Goal: Information Seeking & Learning: Check status

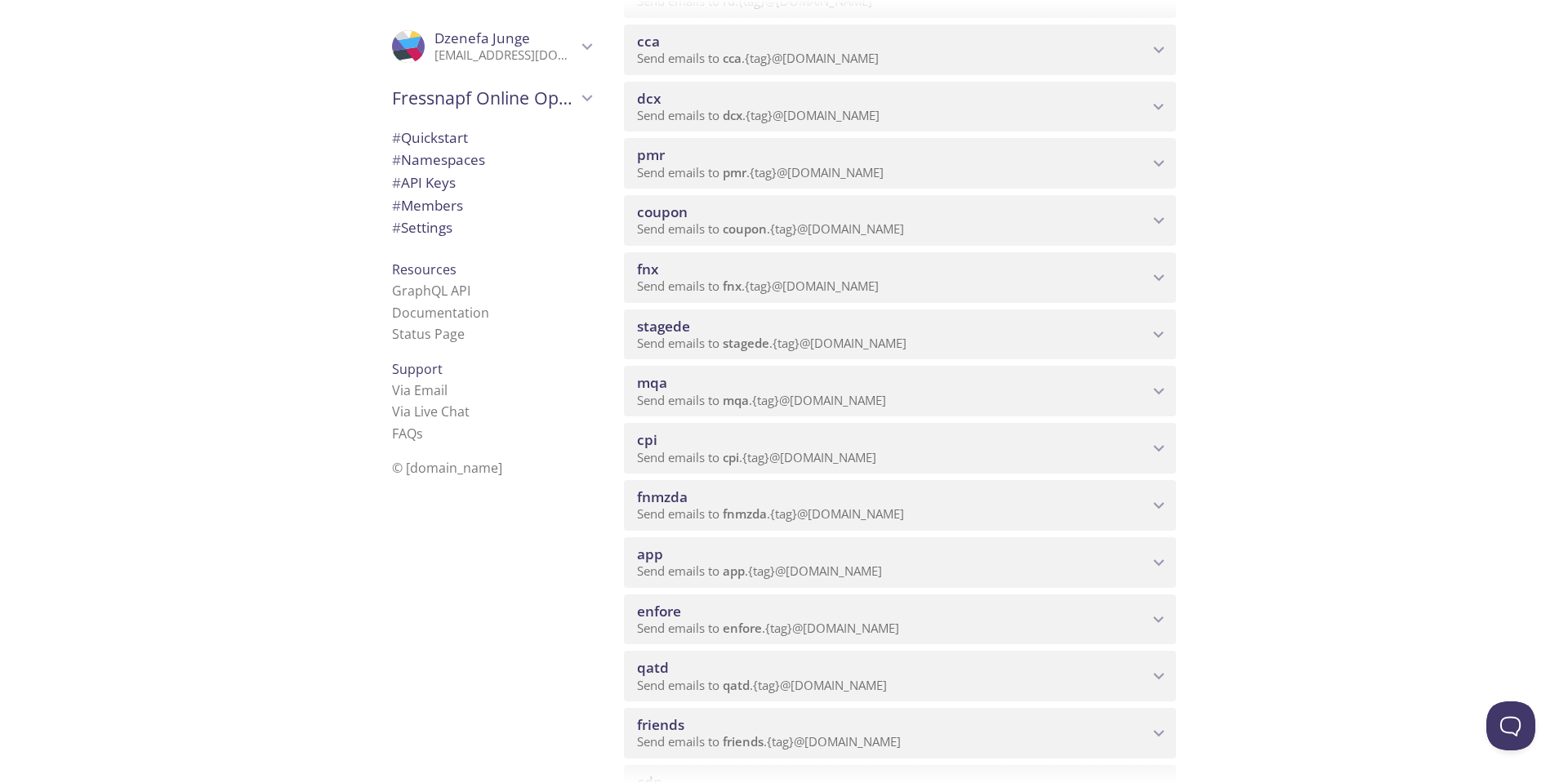
scroll to position [816, 0]
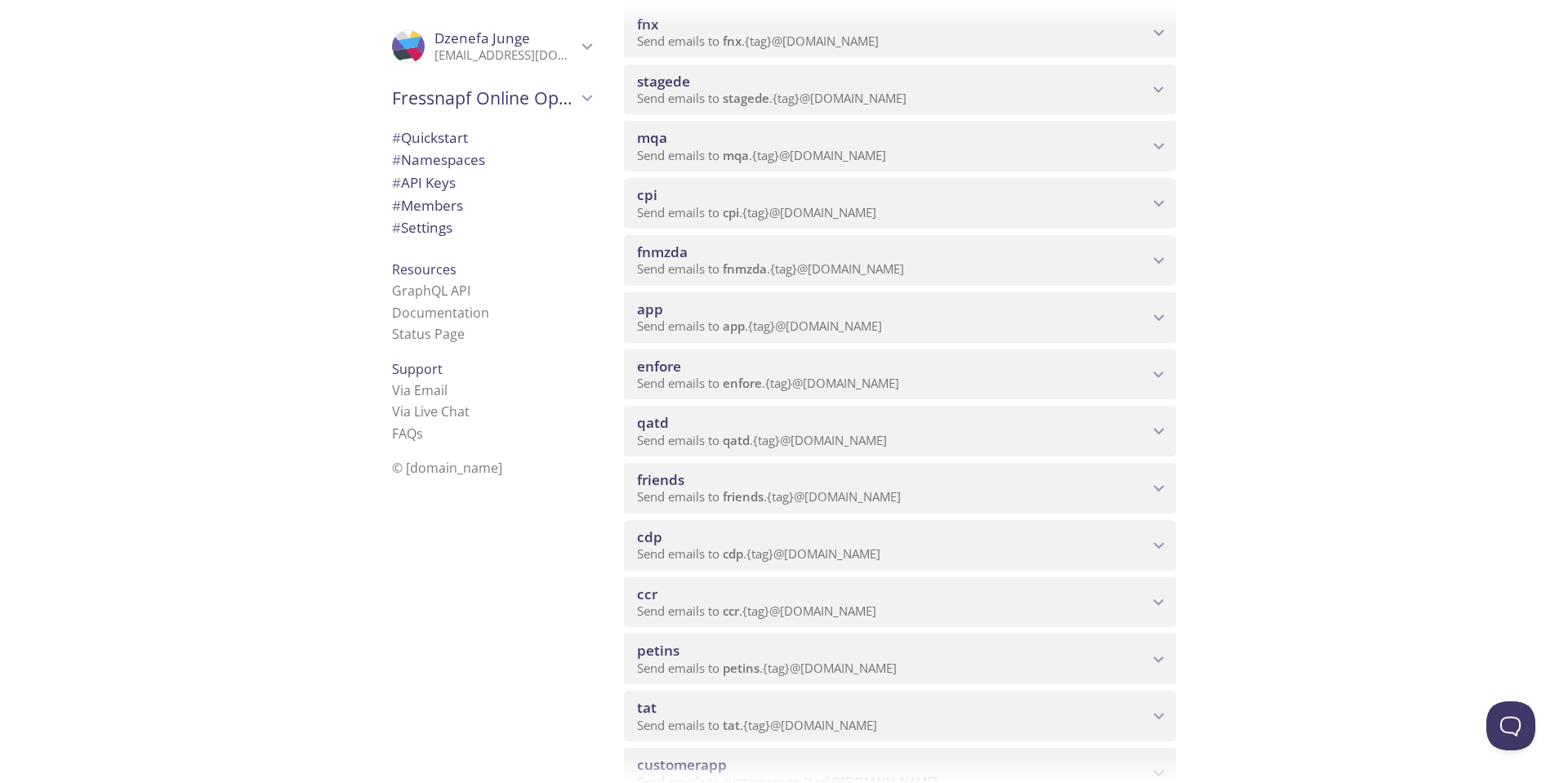
click at [1159, 488] on icon "friends namespace" at bounding box center [1159, 488] width 21 height 21
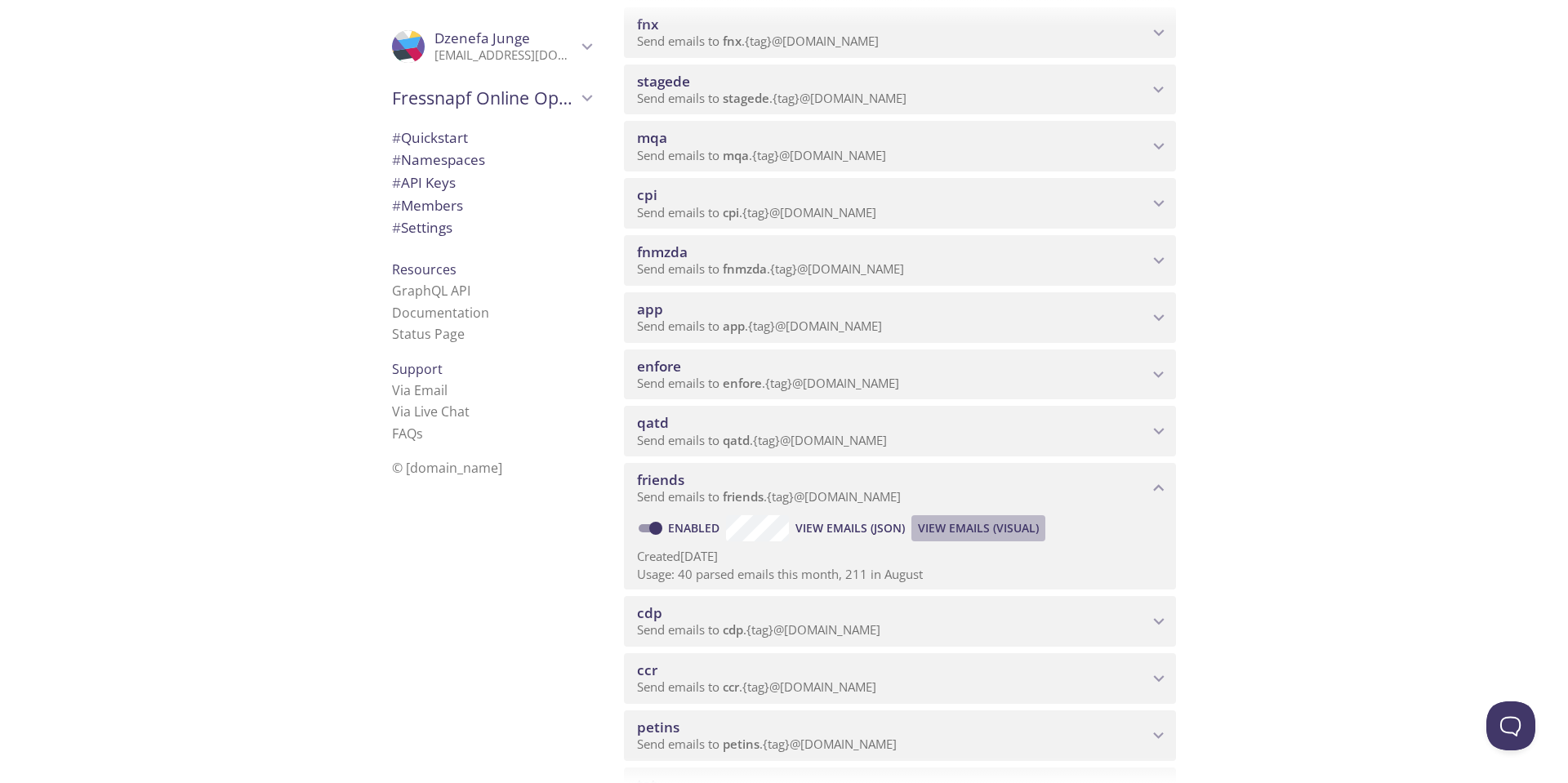
click at [1000, 524] on span "View Emails (Visual)" at bounding box center [978, 528] width 121 height 20
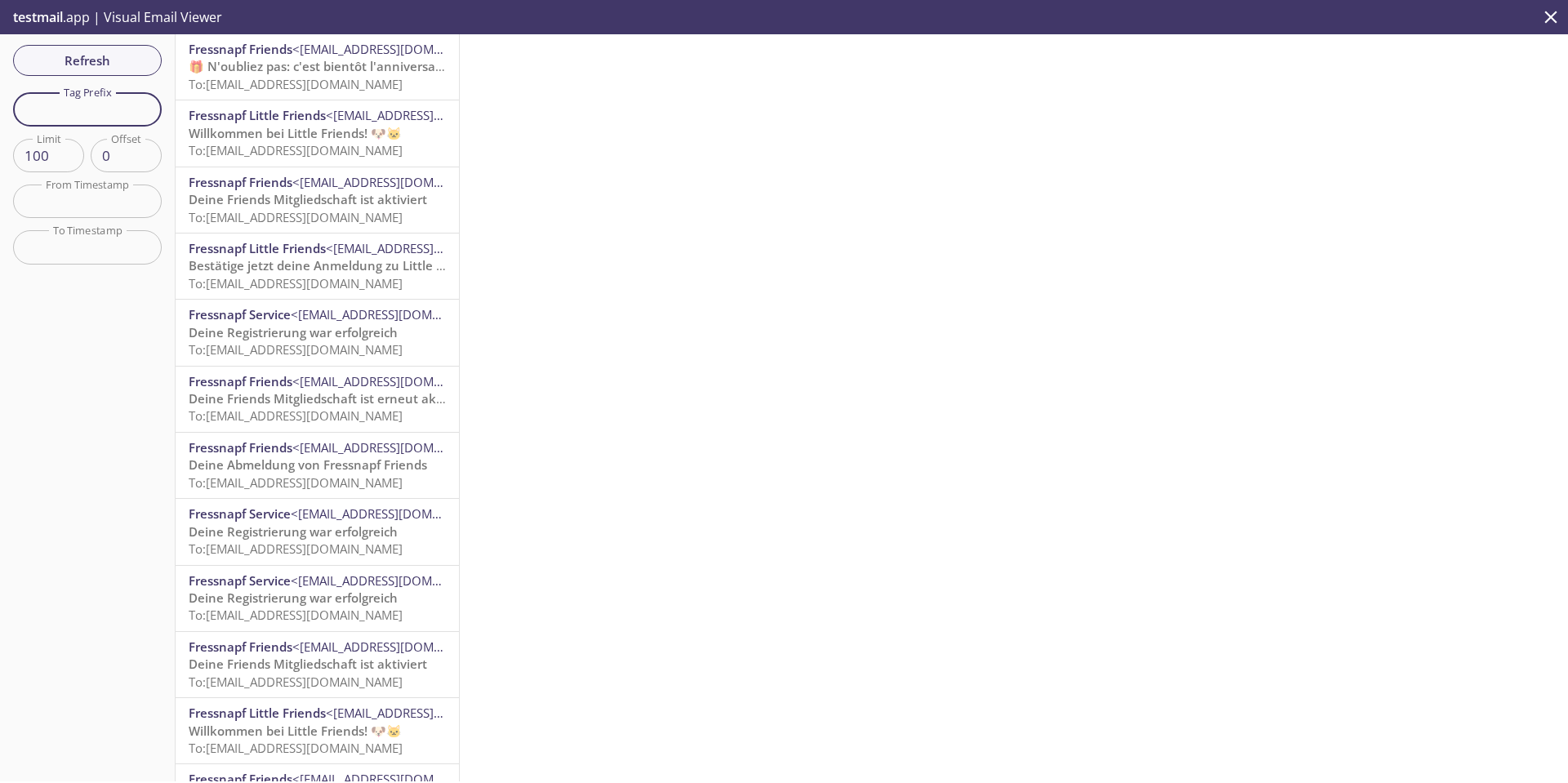
click at [101, 101] on input "text" at bounding box center [87, 109] width 149 height 34
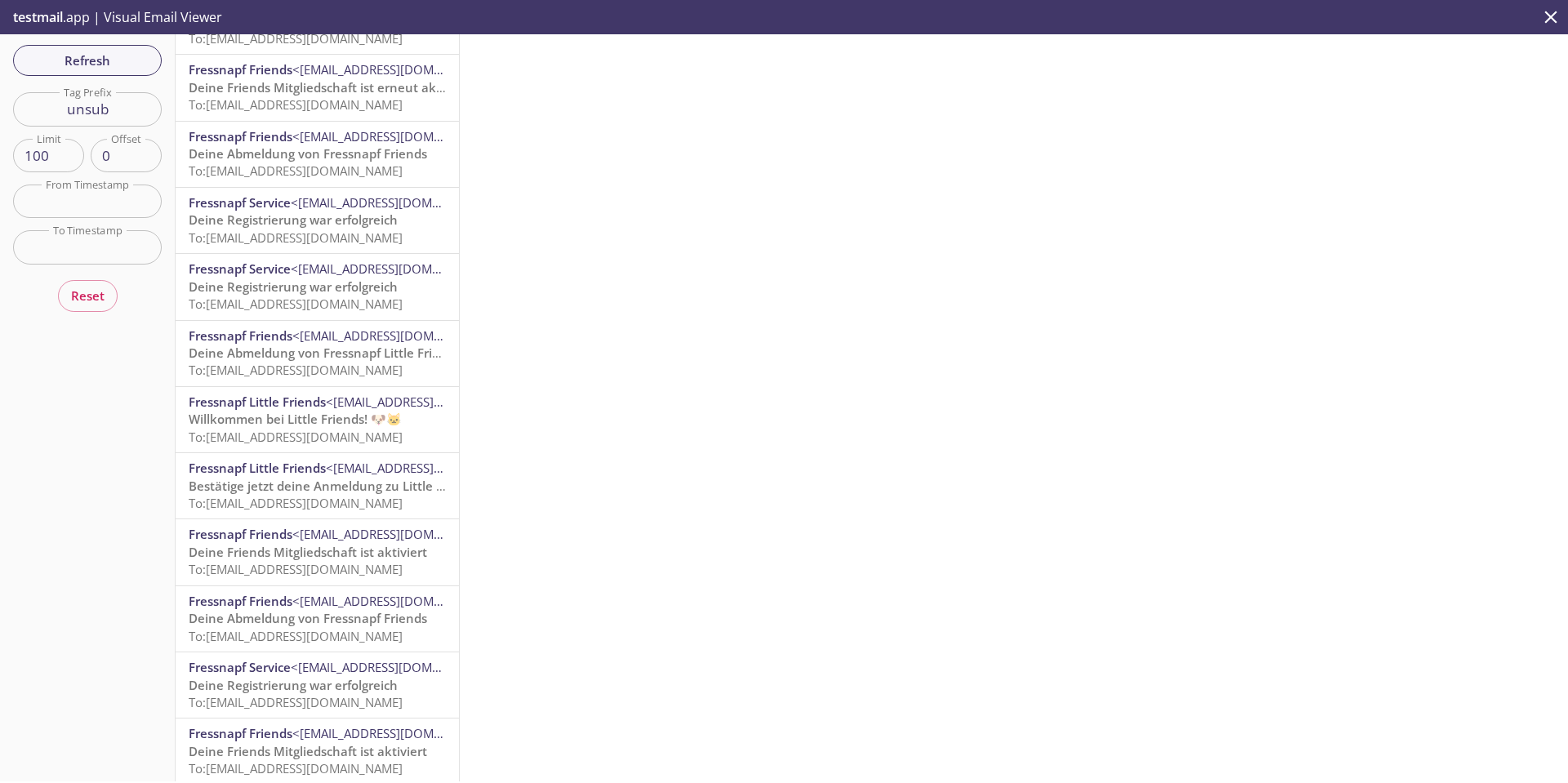
scroll to position [328, 0]
click at [275, 757] on span "To: Friends.unsub01@inbox.testmail.app" at bounding box center [296, 765] width 214 height 17
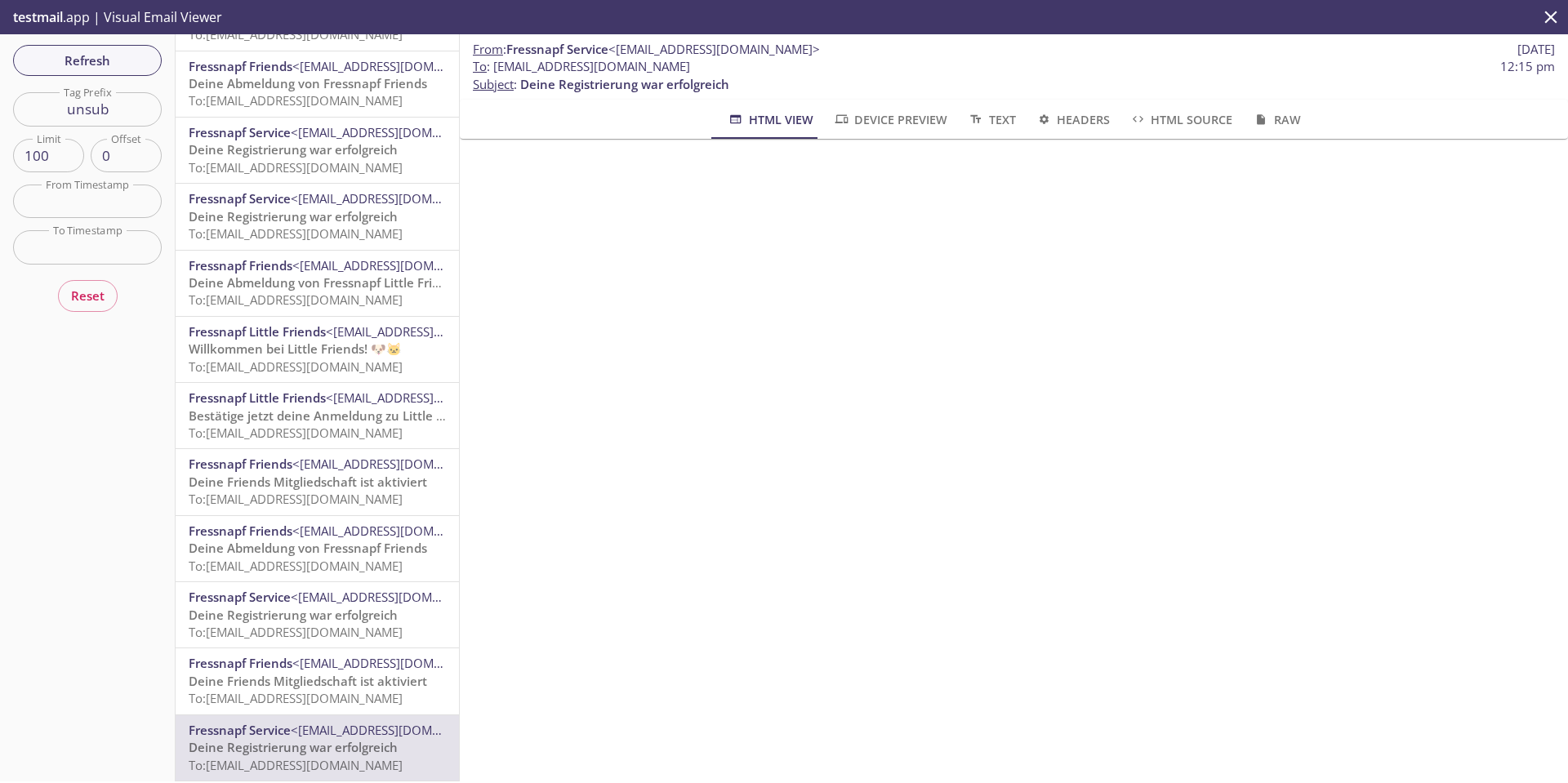
click at [307, 673] on span "Deine Friends Mitgliedschaft ist aktiviert" at bounding box center [308, 680] width 238 height 17
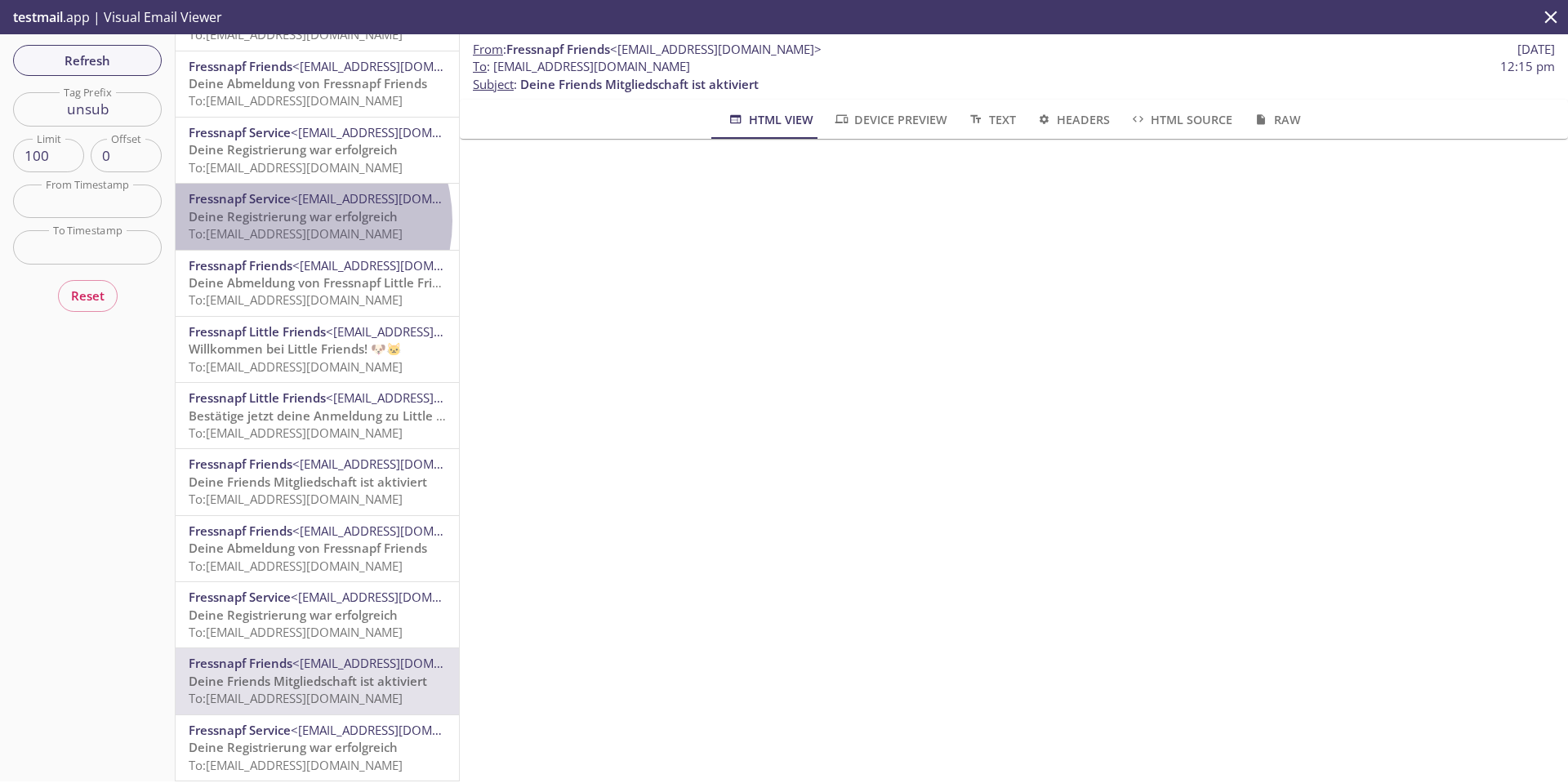
click at [293, 209] on span "Deine Registrierung war erfolgreich" at bounding box center [293, 216] width 209 height 17
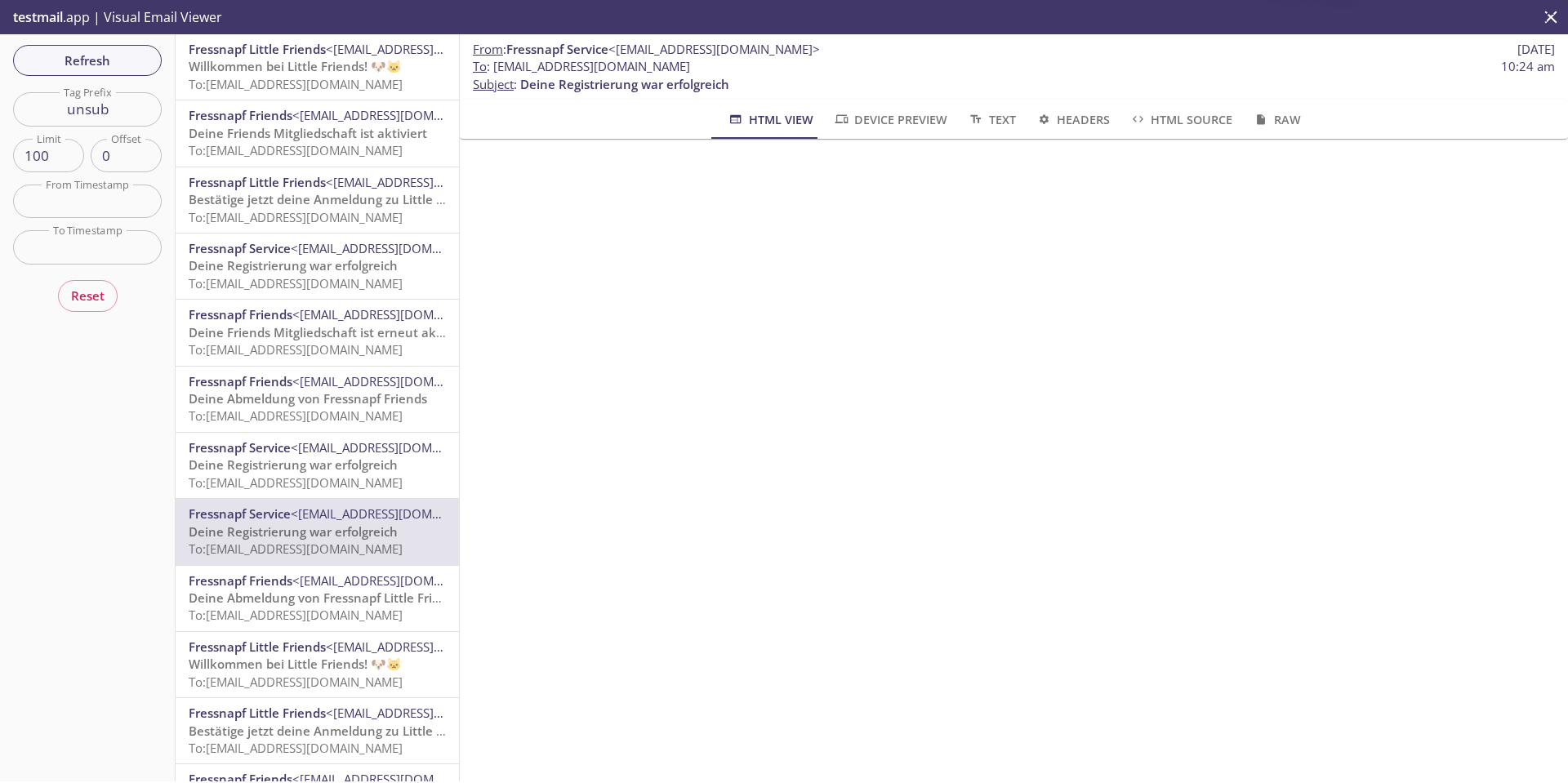
scroll to position [327, 0]
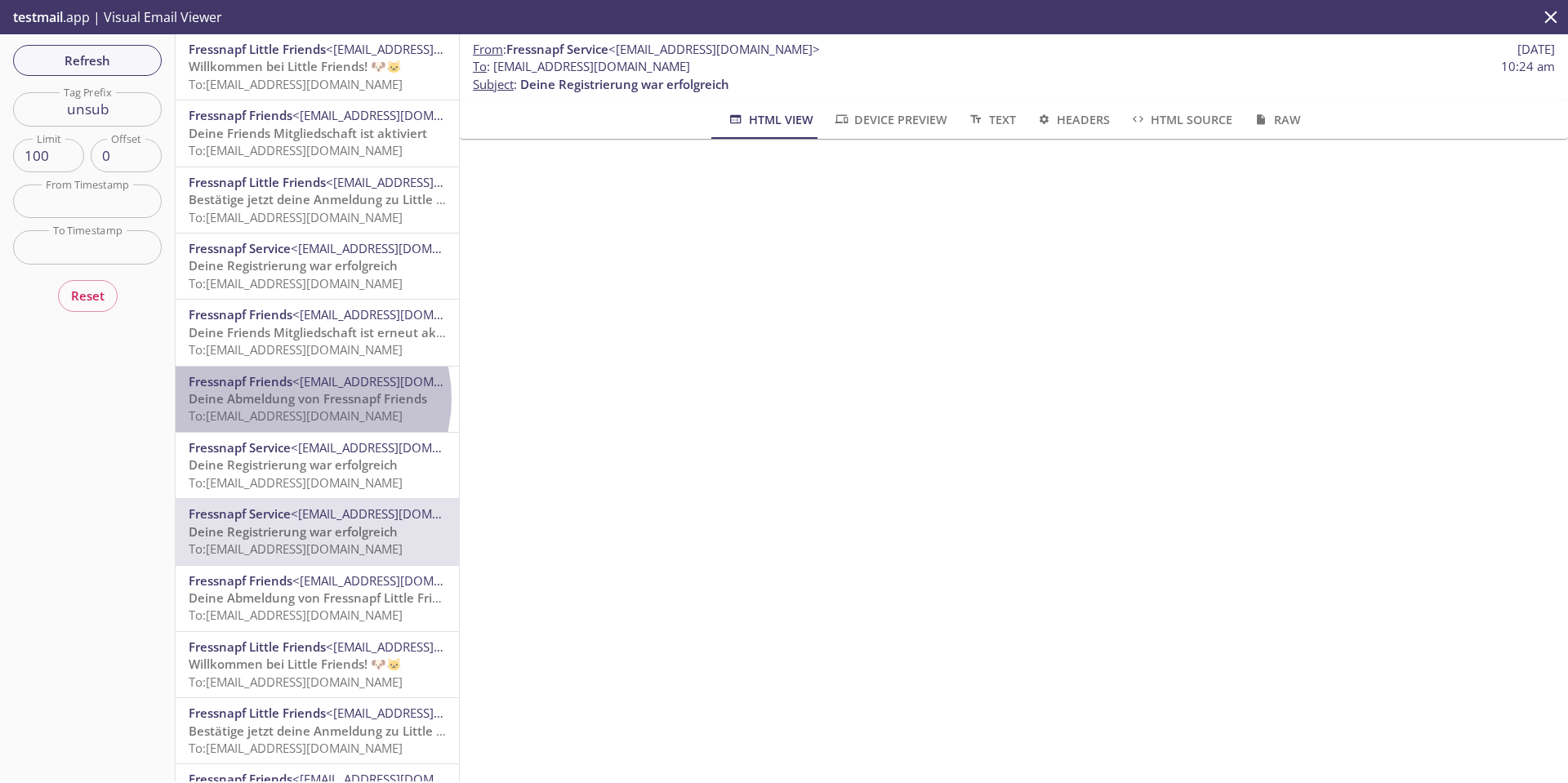
click at [303, 398] on span "Deine Abmeldung von Fressnapf Friends" at bounding box center [308, 398] width 238 height 17
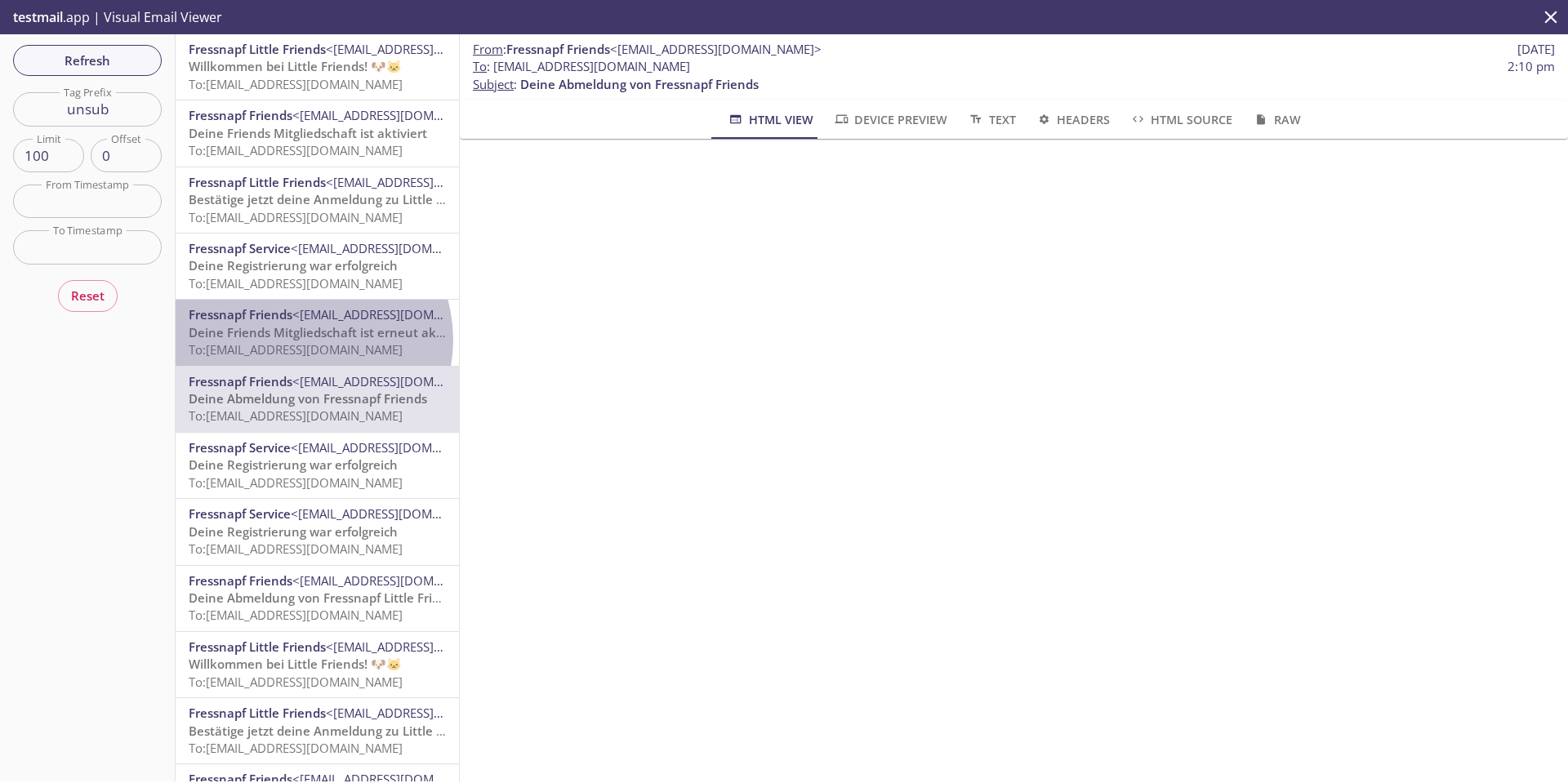
click at [304, 340] on span "Deine Friends Mitgliedschaft ist erneut aktiviert" at bounding box center [329, 332] width 282 height 17
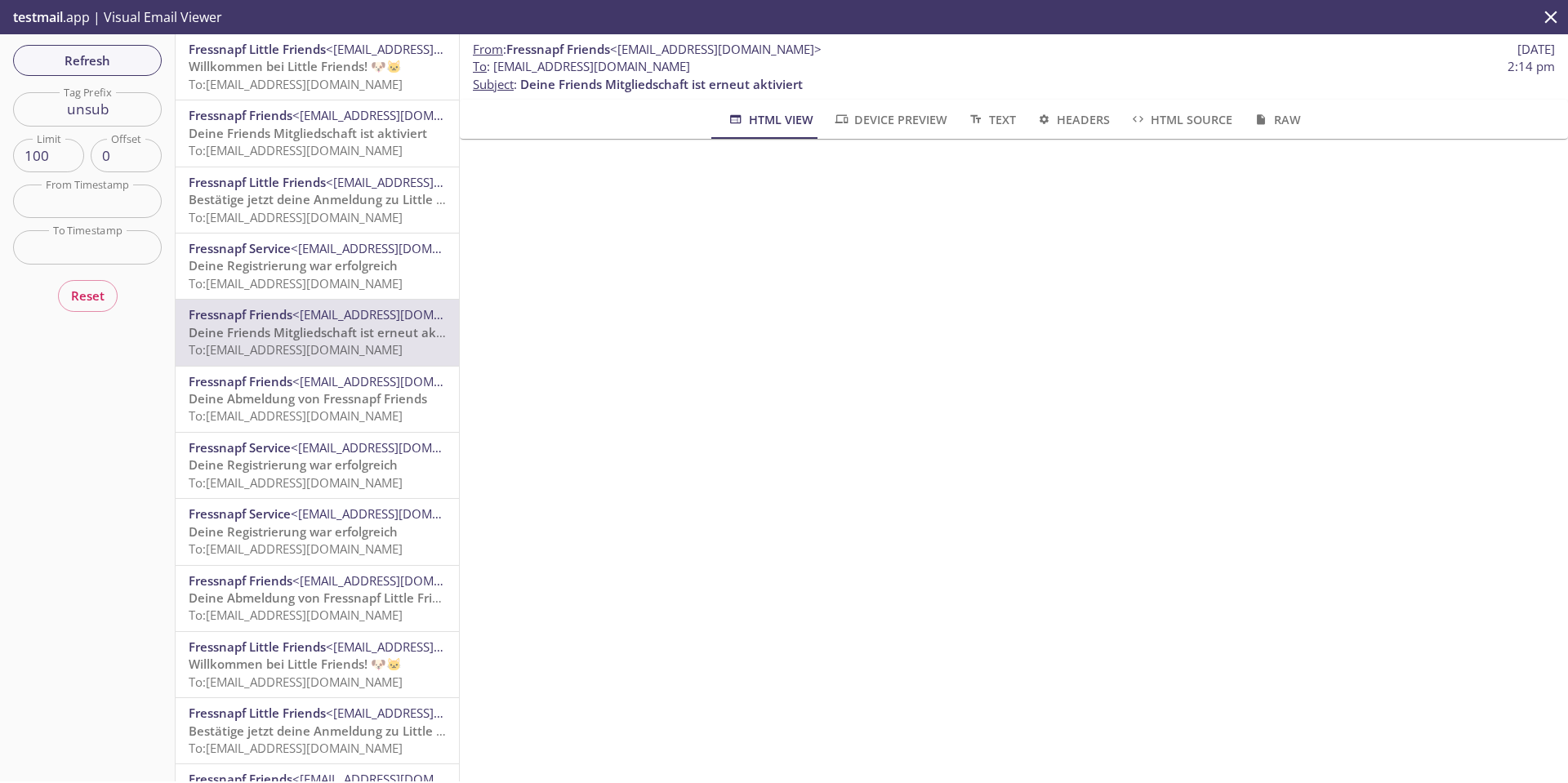
scroll to position [1224, 0]
click at [141, 64] on span "Refresh" at bounding box center [87, 60] width 123 height 21
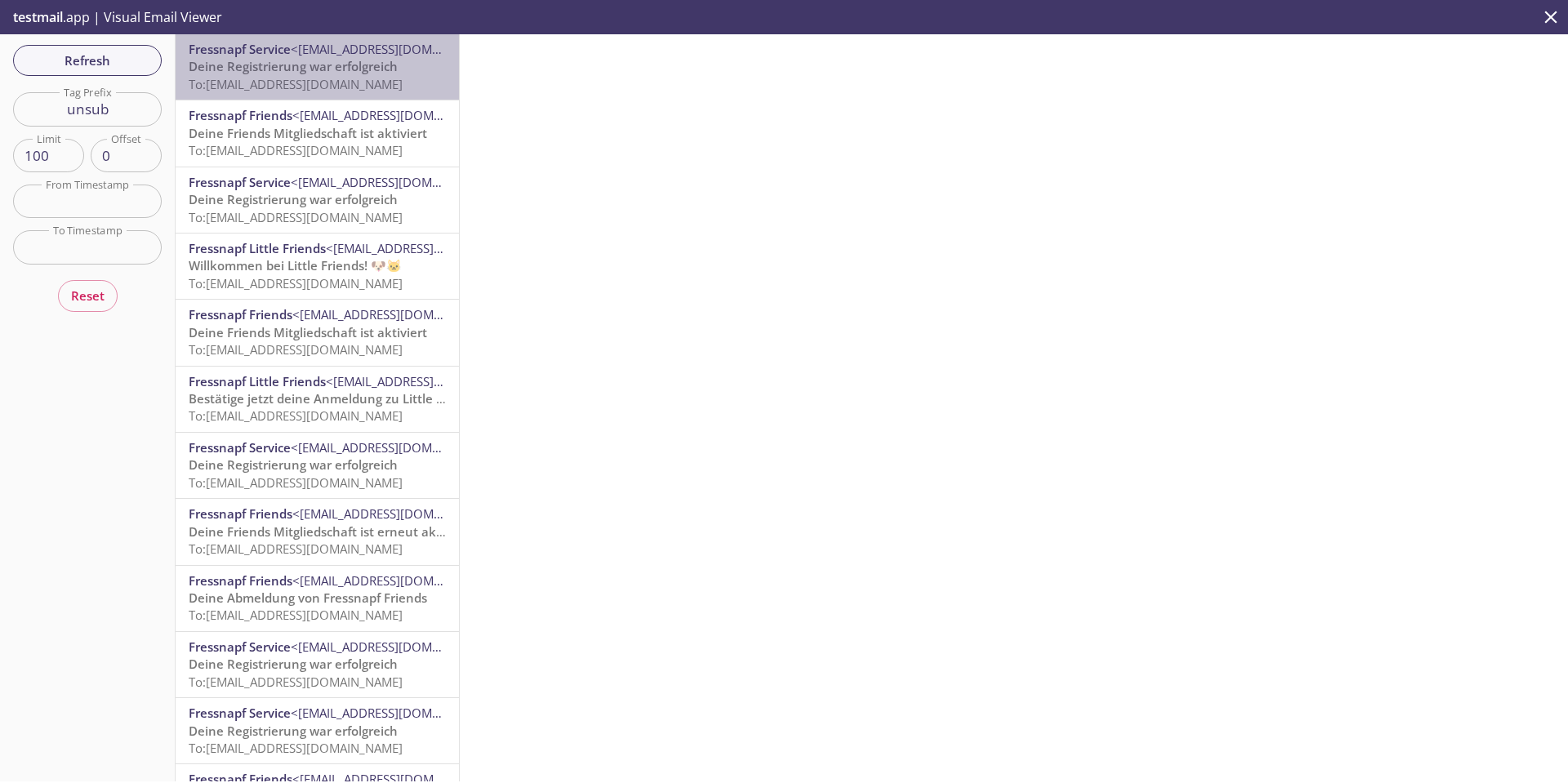
click at [321, 67] on span "Deine Registrierung war erfolgreich" at bounding box center [293, 66] width 209 height 17
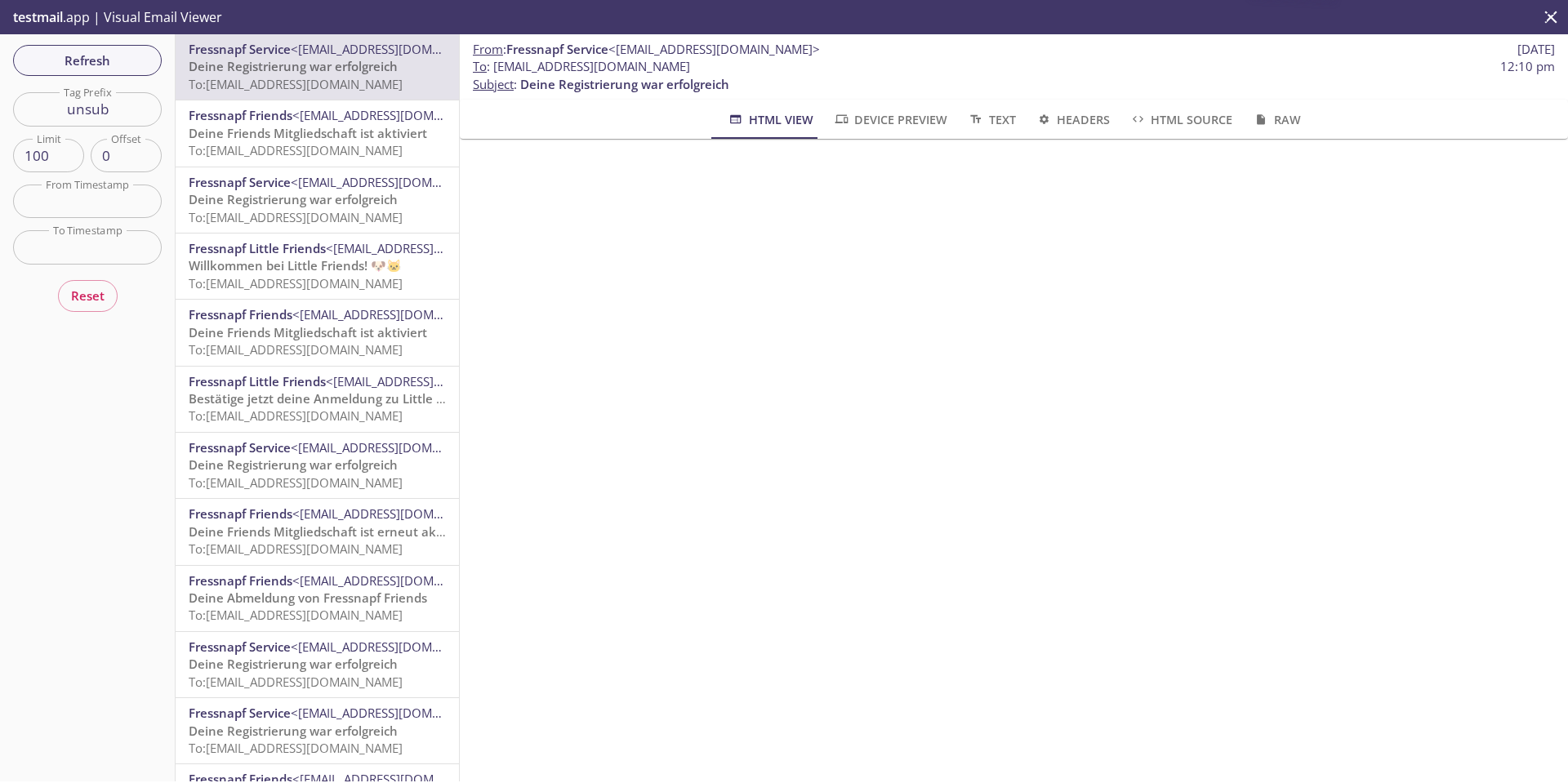
click at [309, 147] on span "To: [EMAIL_ADDRESS][DOMAIN_NAME]" at bounding box center [296, 149] width 214 height 17
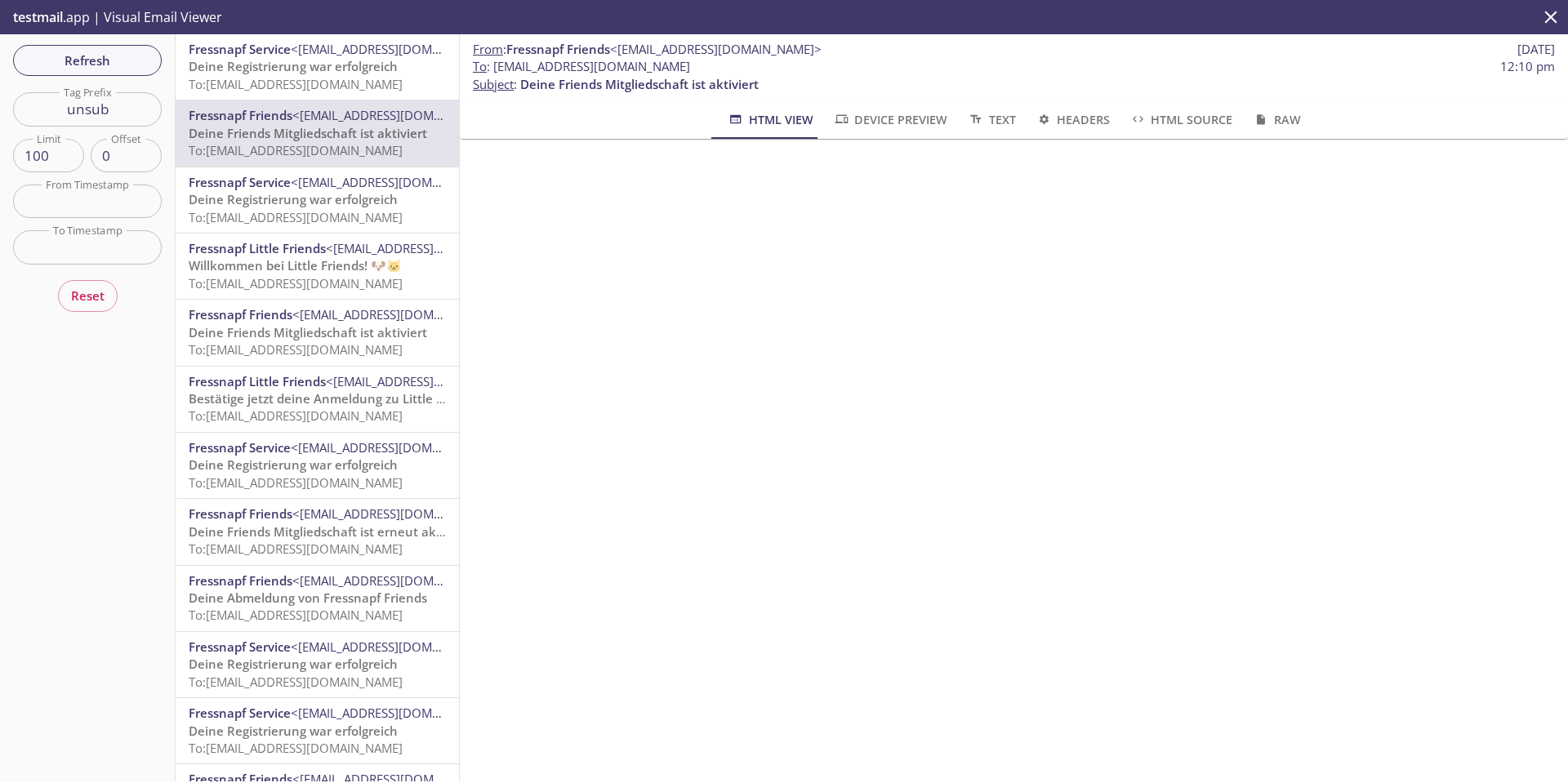
scroll to position [1143, 0]
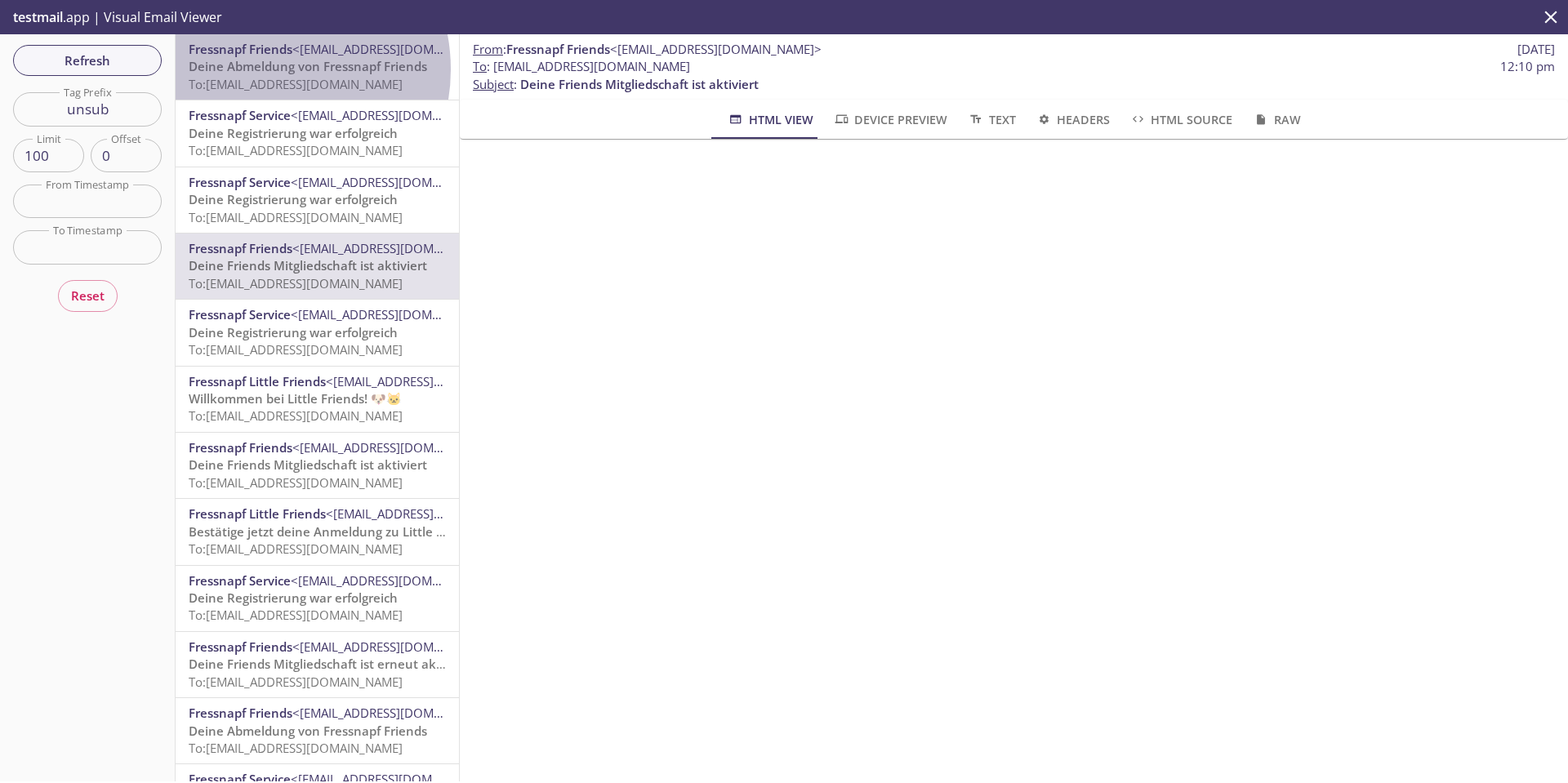
click at [262, 70] on span "Deine Abmeldung von Fressnapf Friends" at bounding box center [308, 66] width 238 height 17
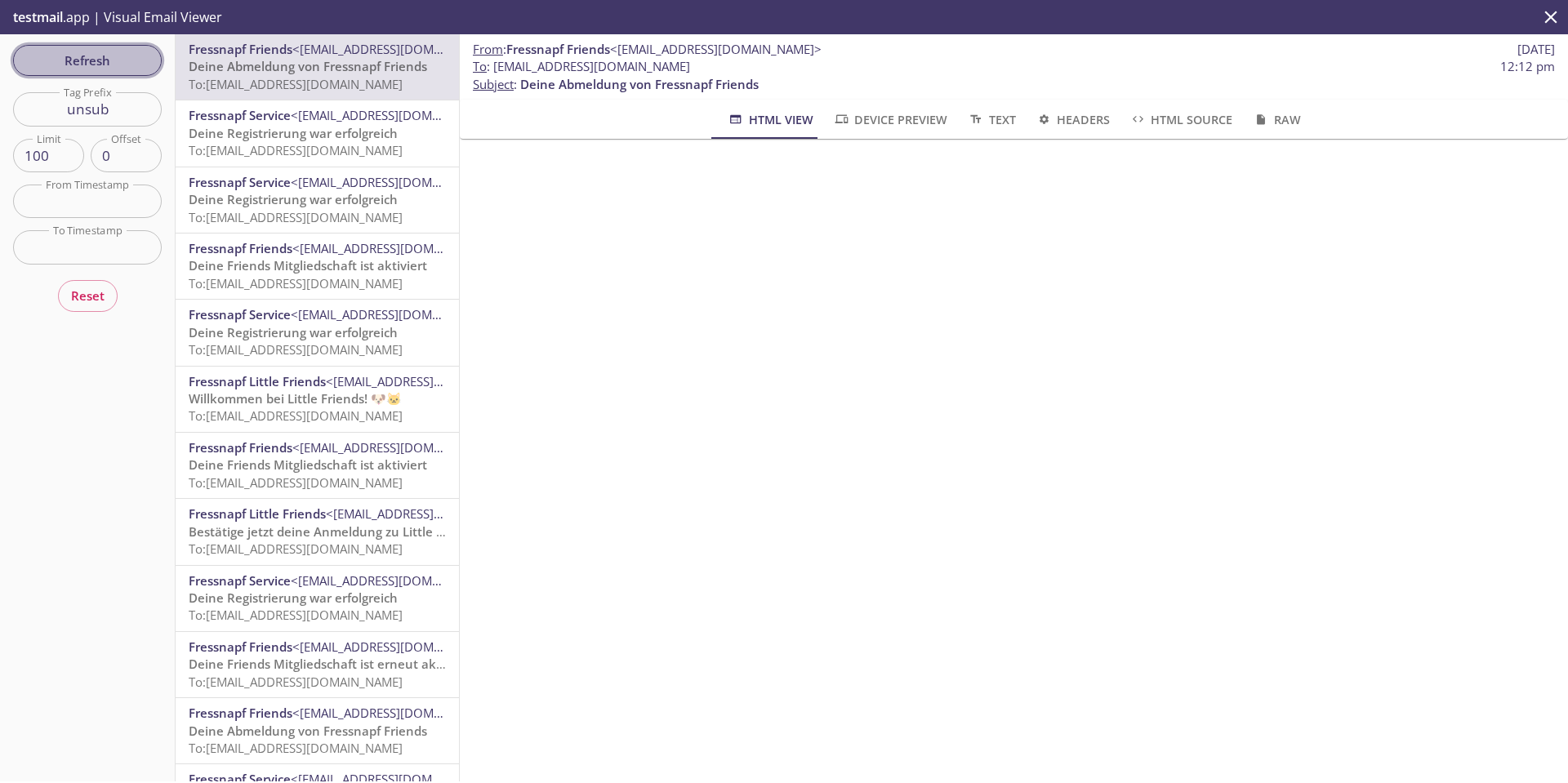
click at [105, 63] on span "Refresh" at bounding box center [87, 60] width 123 height 21
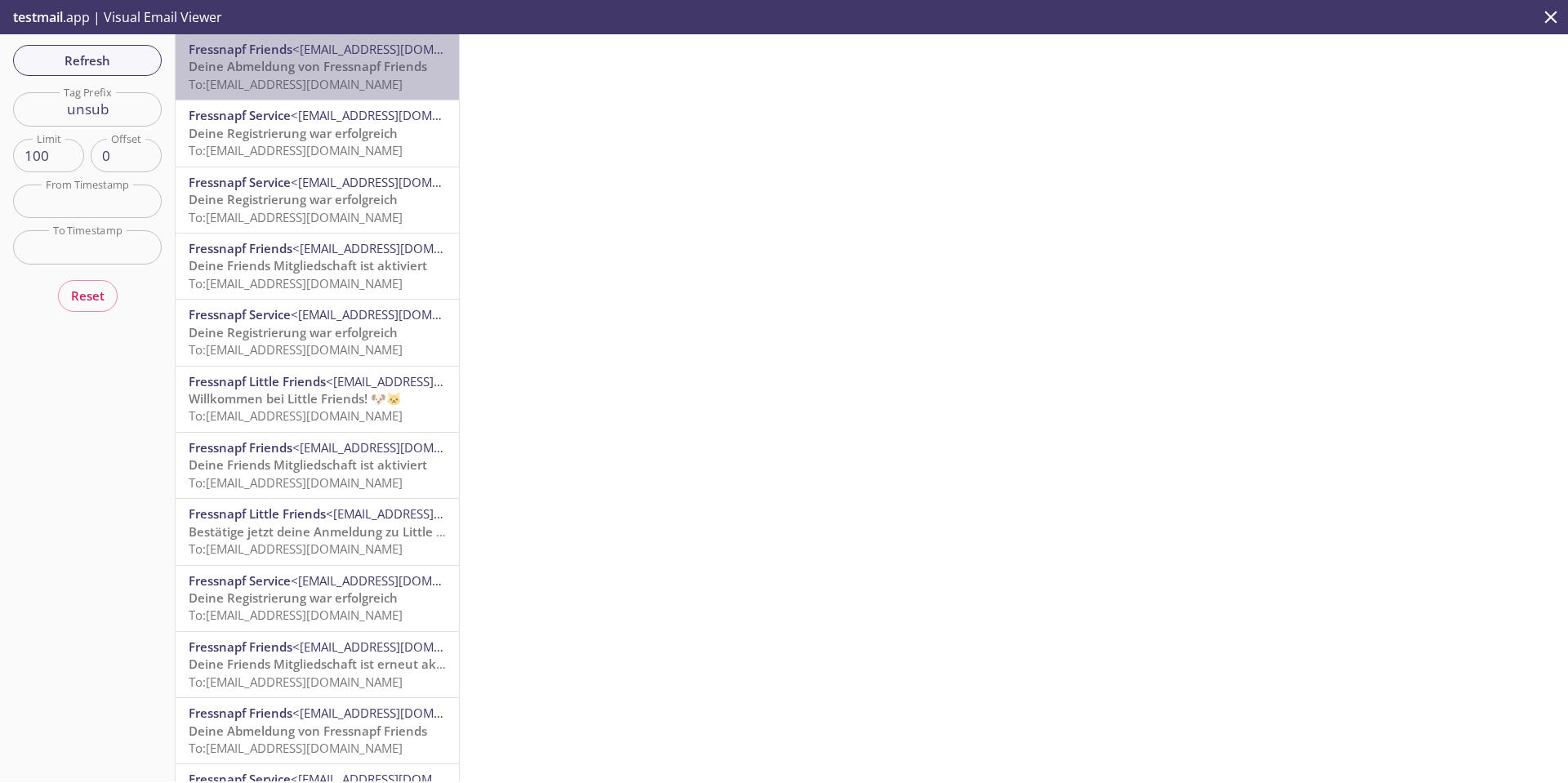
click at [352, 74] on span "Deine Abmeldung von Fressnapf Friends" at bounding box center [308, 66] width 238 height 17
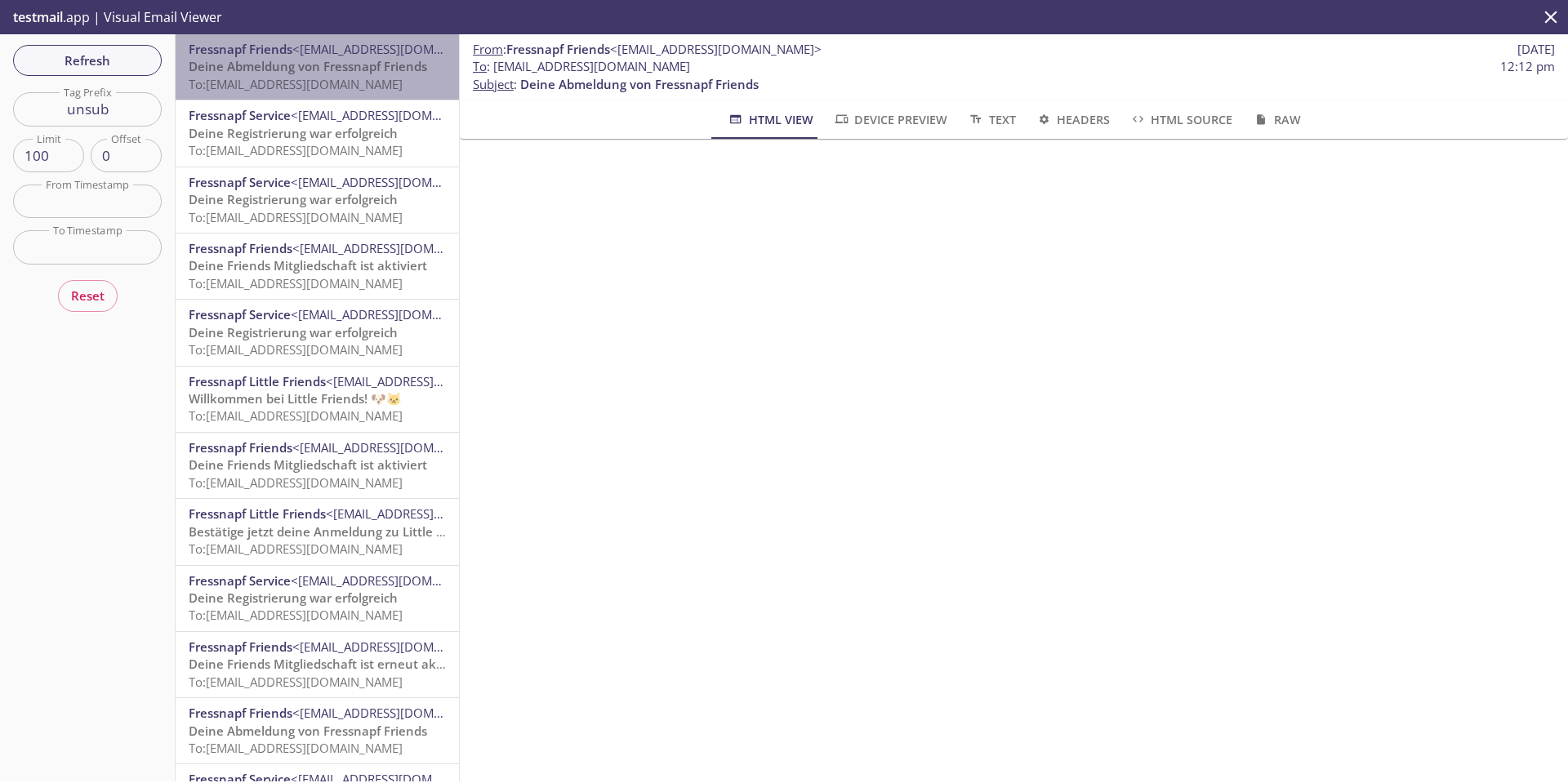
click at [338, 94] on div "Fressnapf Friends <service@service.fressnapf.de> Deine Abmeldung von Fressnapf …" at bounding box center [317, 66] width 283 height 65
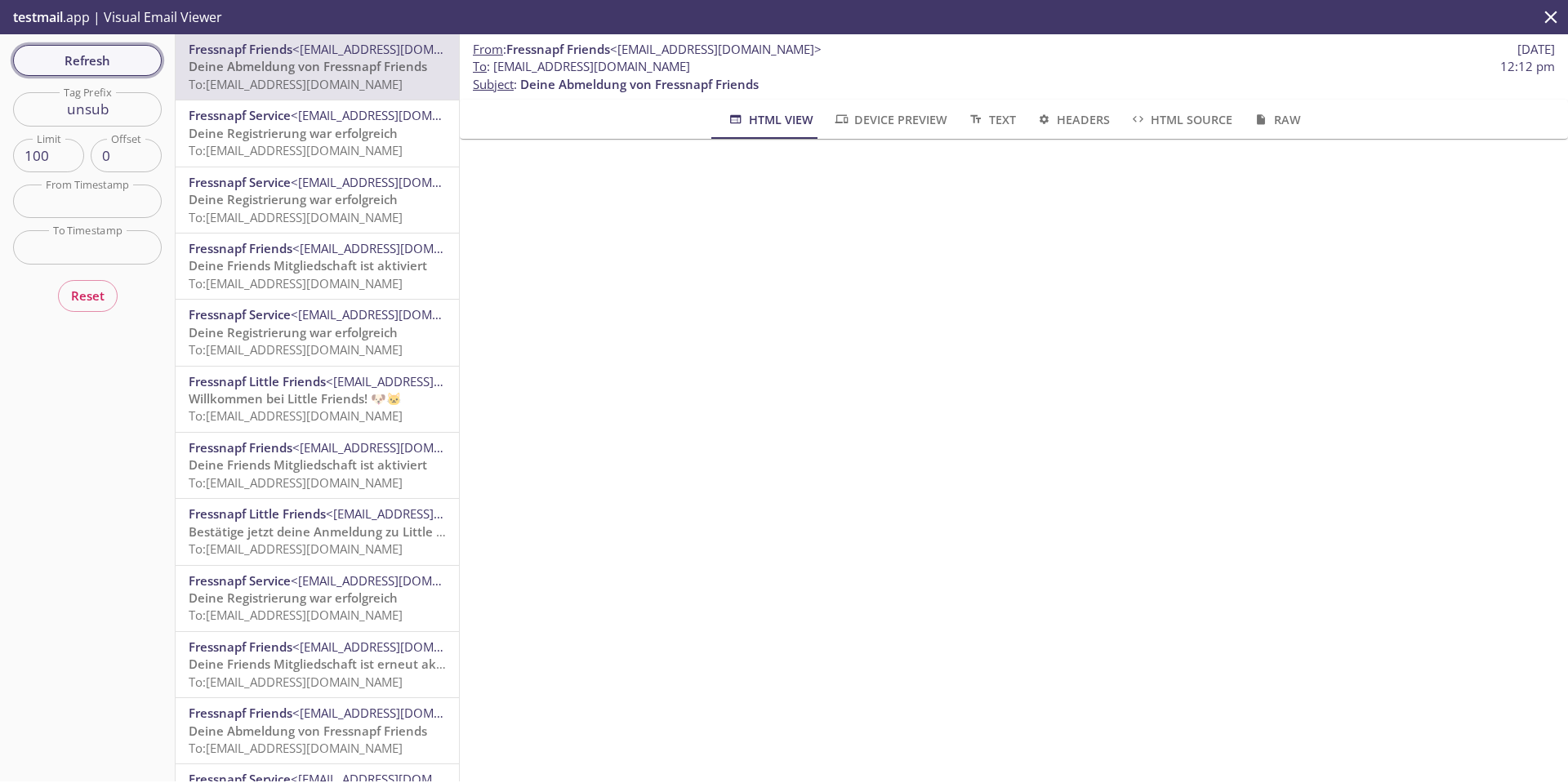
click at [115, 63] on span "Refresh" at bounding box center [87, 60] width 123 height 21
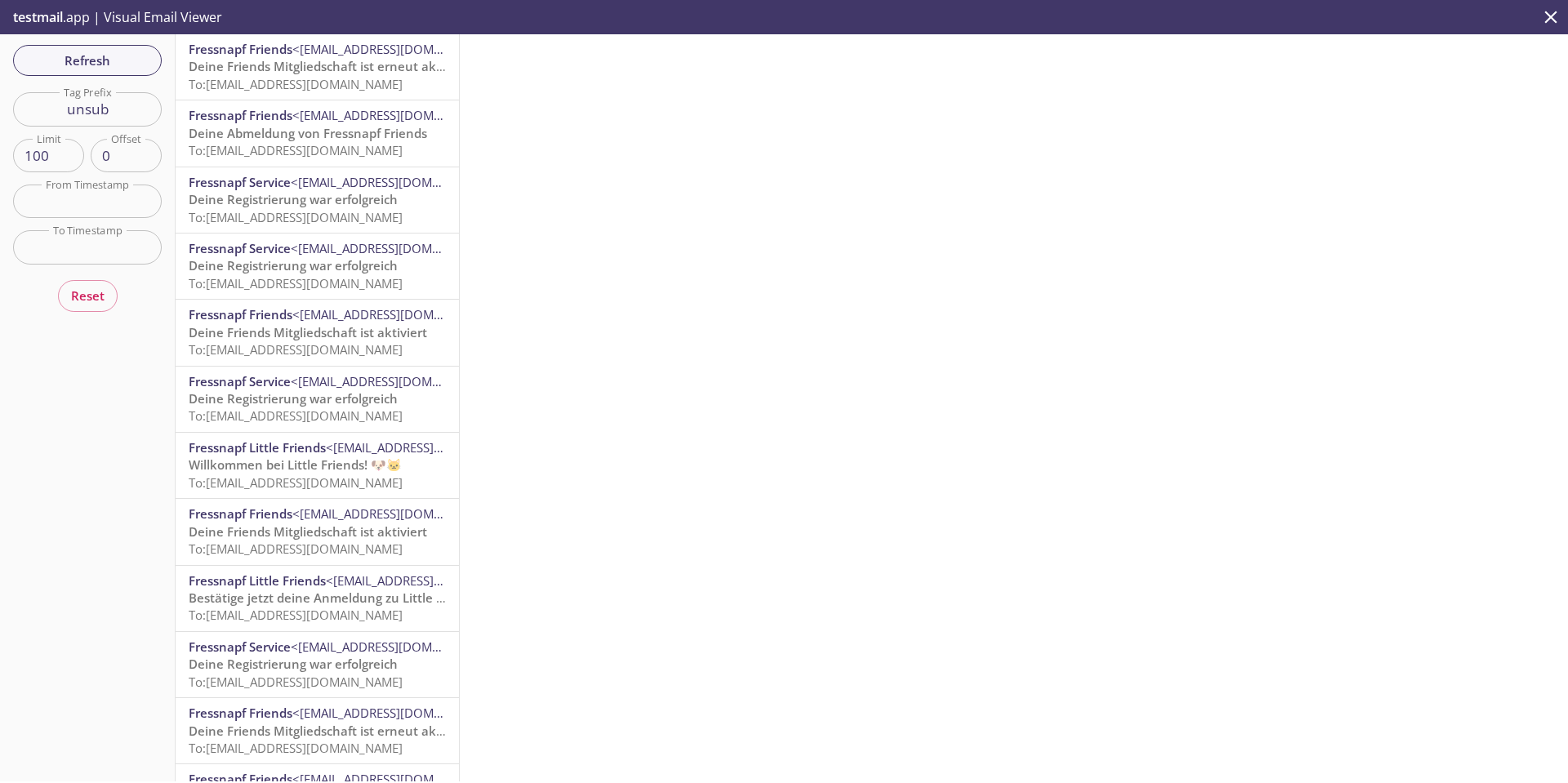
click at [324, 73] on span "Deine Friends Mitgliedschaft ist erneut aktiviert" at bounding box center [329, 66] width 282 height 17
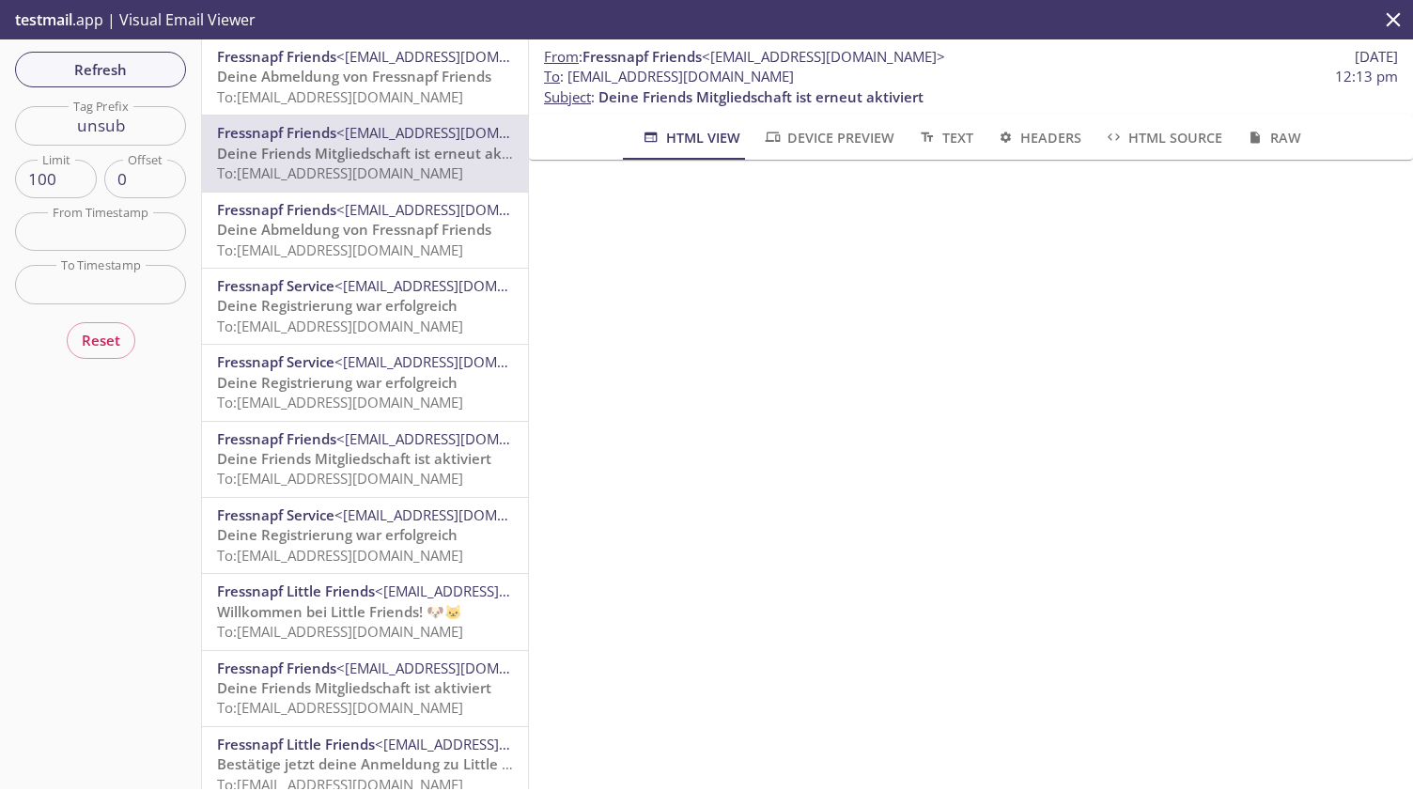
scroll to position [1409, 0]
click at [269, 101] on span "To: [EMAIL_ADDRESS][DOMAIN_NAME]" at bounding box center [340, 96] width 246 height 19
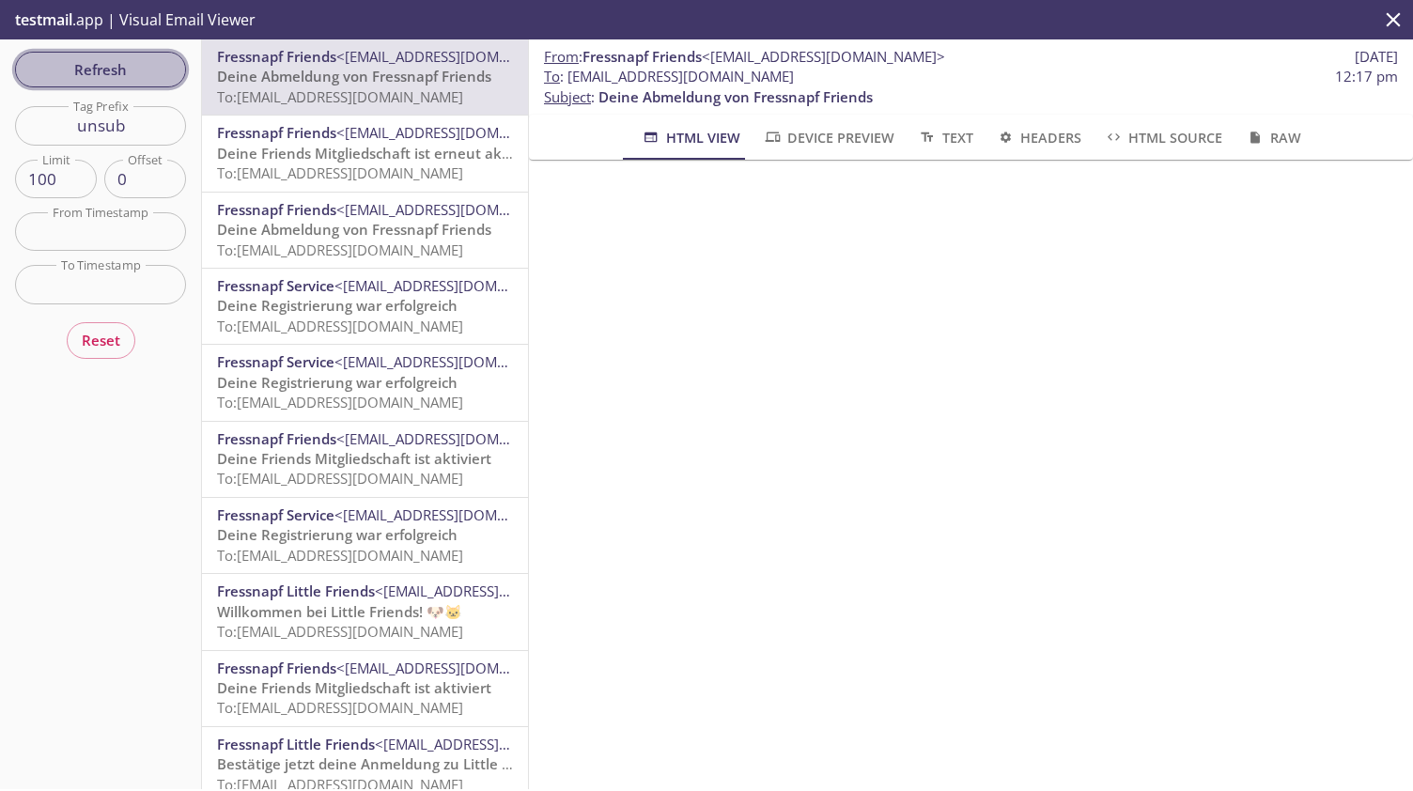
click at [116, 59] on span "Refresh" at bounding box center [100, 69] width 141 height 24
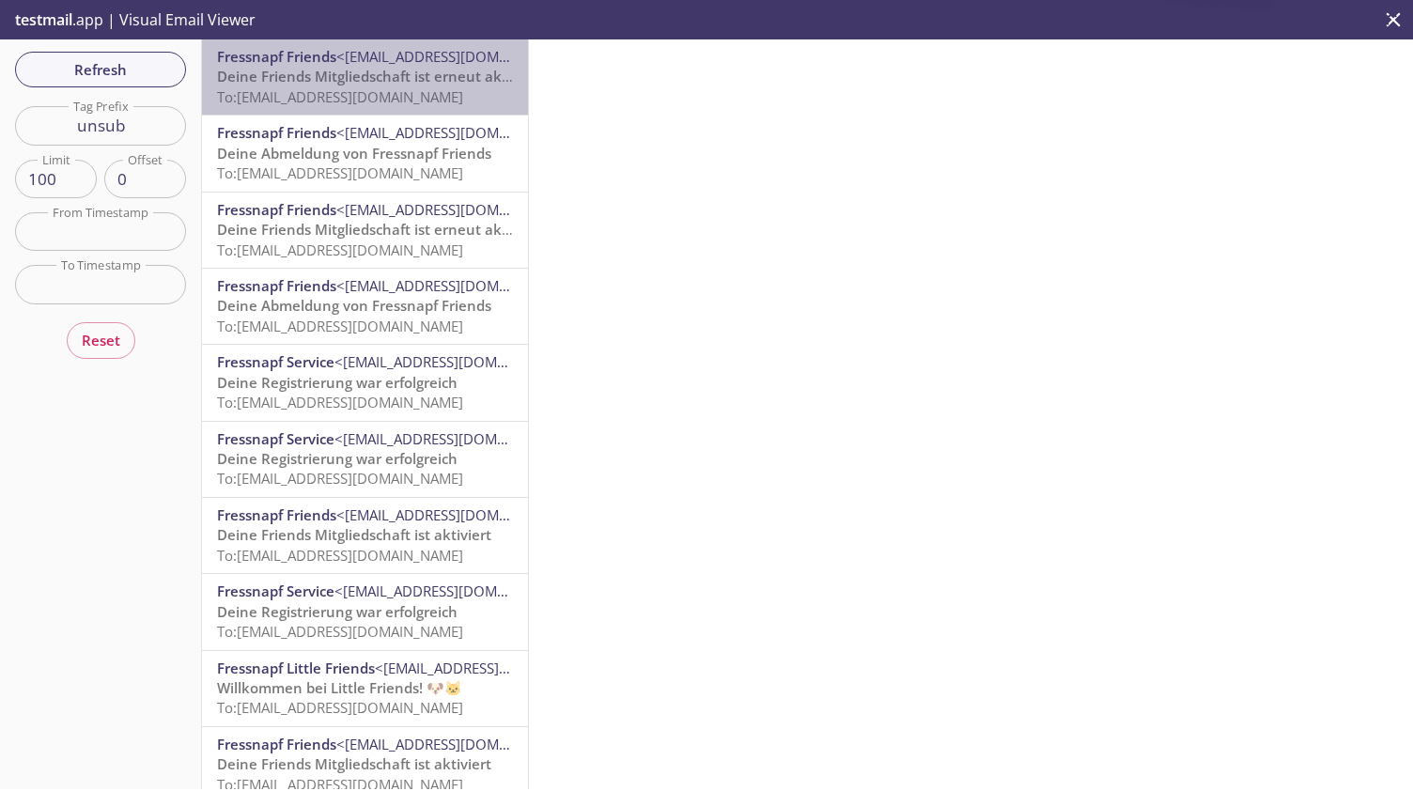
click at [429, 81] on span "Deine Friends Mitgliedschaft ist erneut aktiviert" at bounding box center [379, 76] width 325 height 19
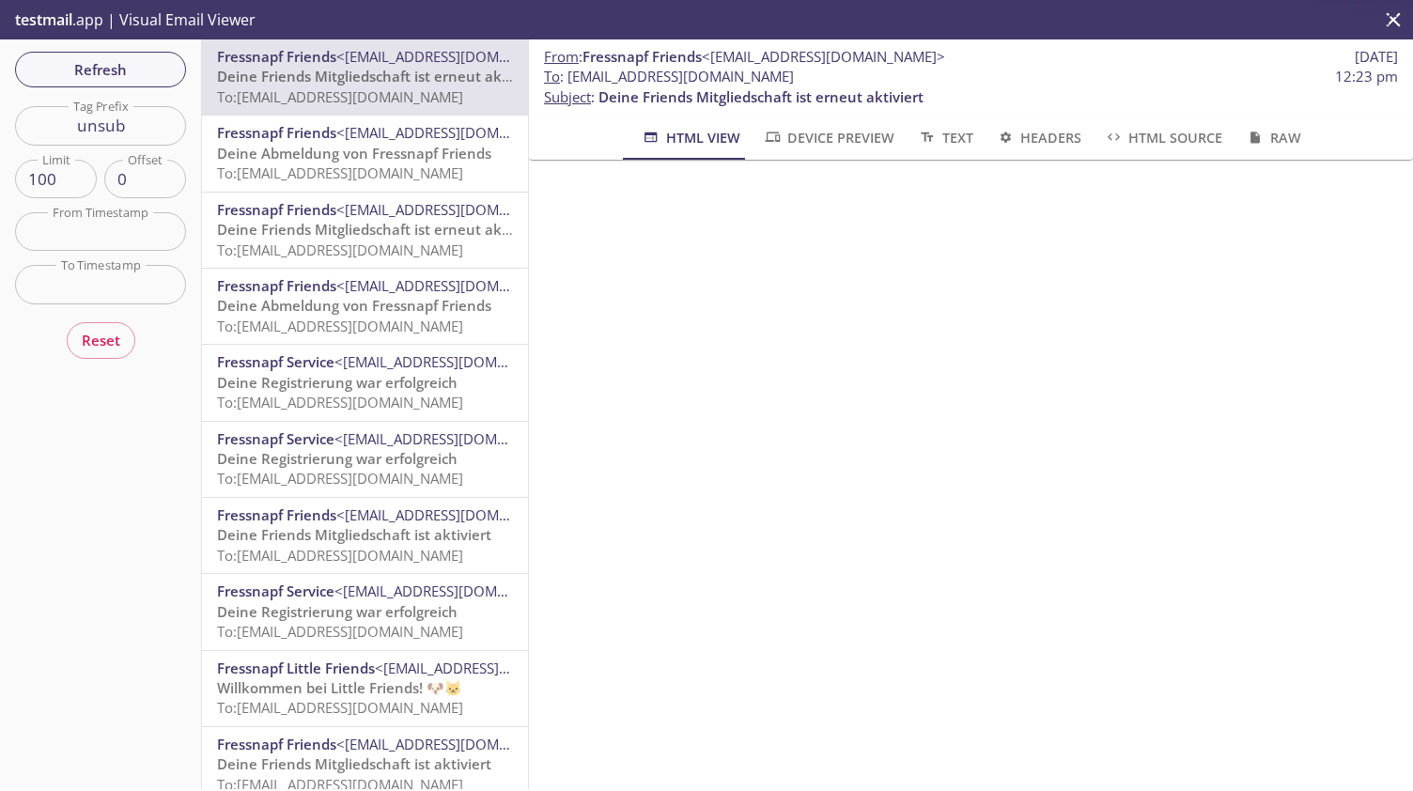
scroll to position [628, 0]
click at [135, 133] on input "unsub" at bounding box center [100, 125] width 171 height 39
type input "unsub002"
click at [148, 70] on div "Refresh Filters Tag Prefix unsub002 Tag Prefix Limit 100 Limit Offset 0 Offset …" at bounding box center [101, 414] width 202 height 750
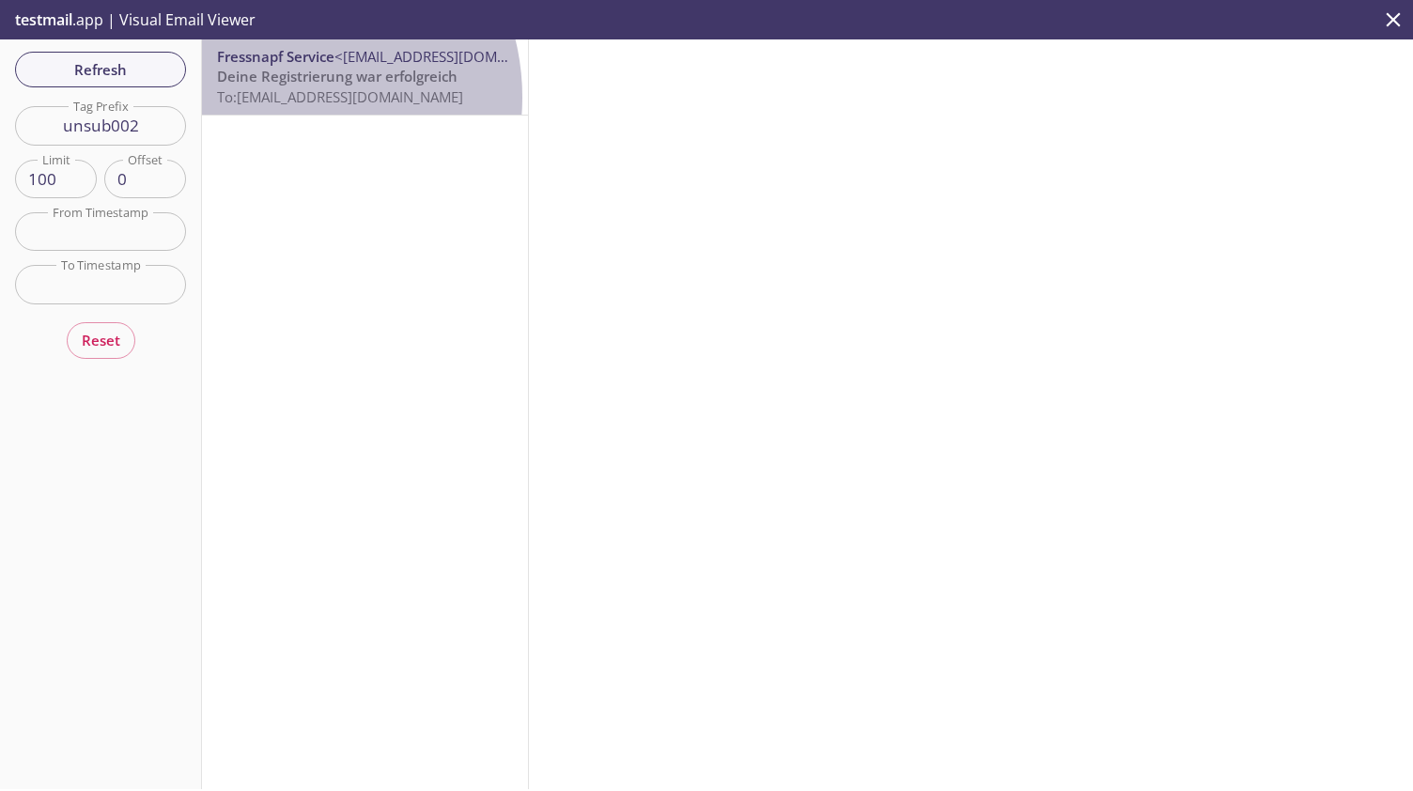
click at [278, 97] on span "To: Friends.unsub002@inbox.testmail.app" at bounding box center [340, 96] width 246 height 19
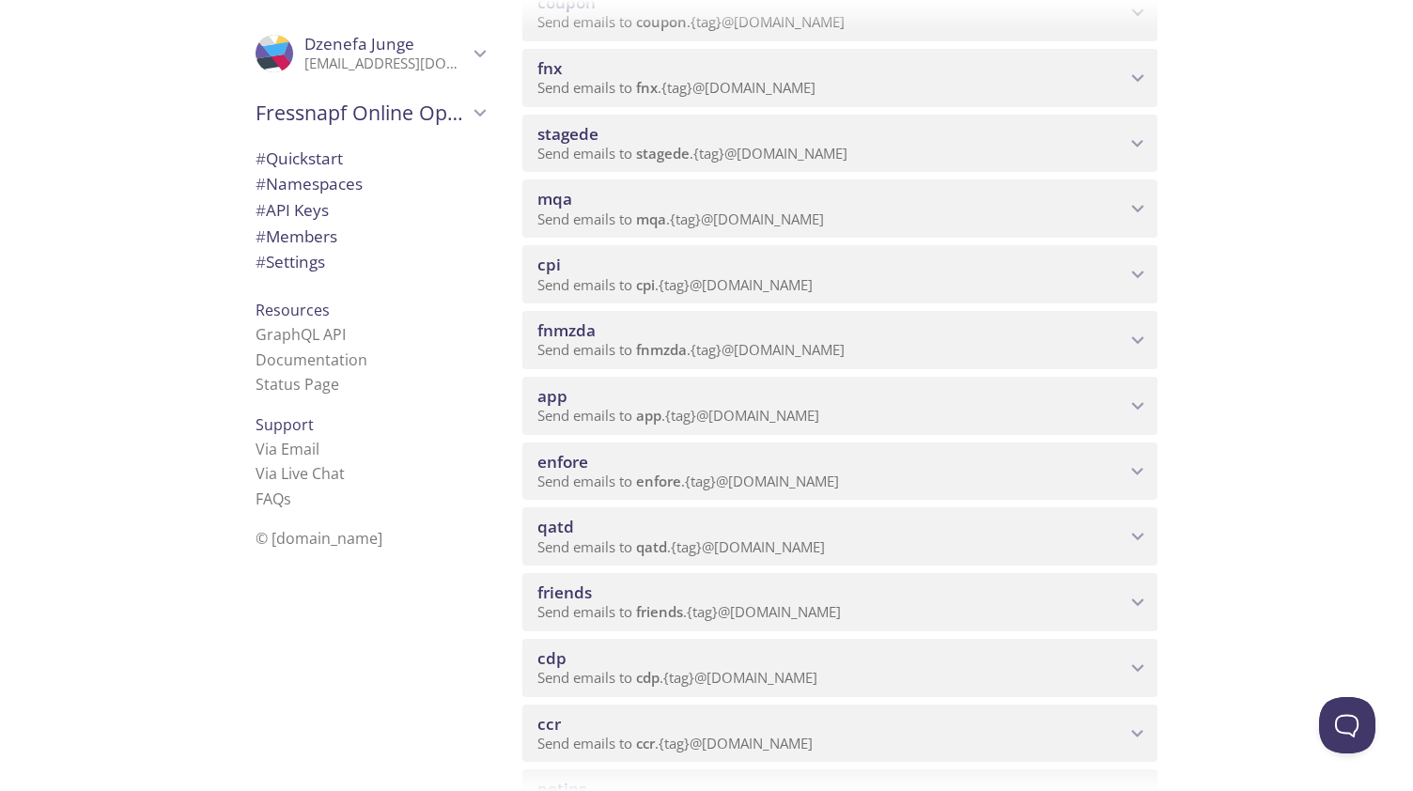
scroll to position [900, 0]
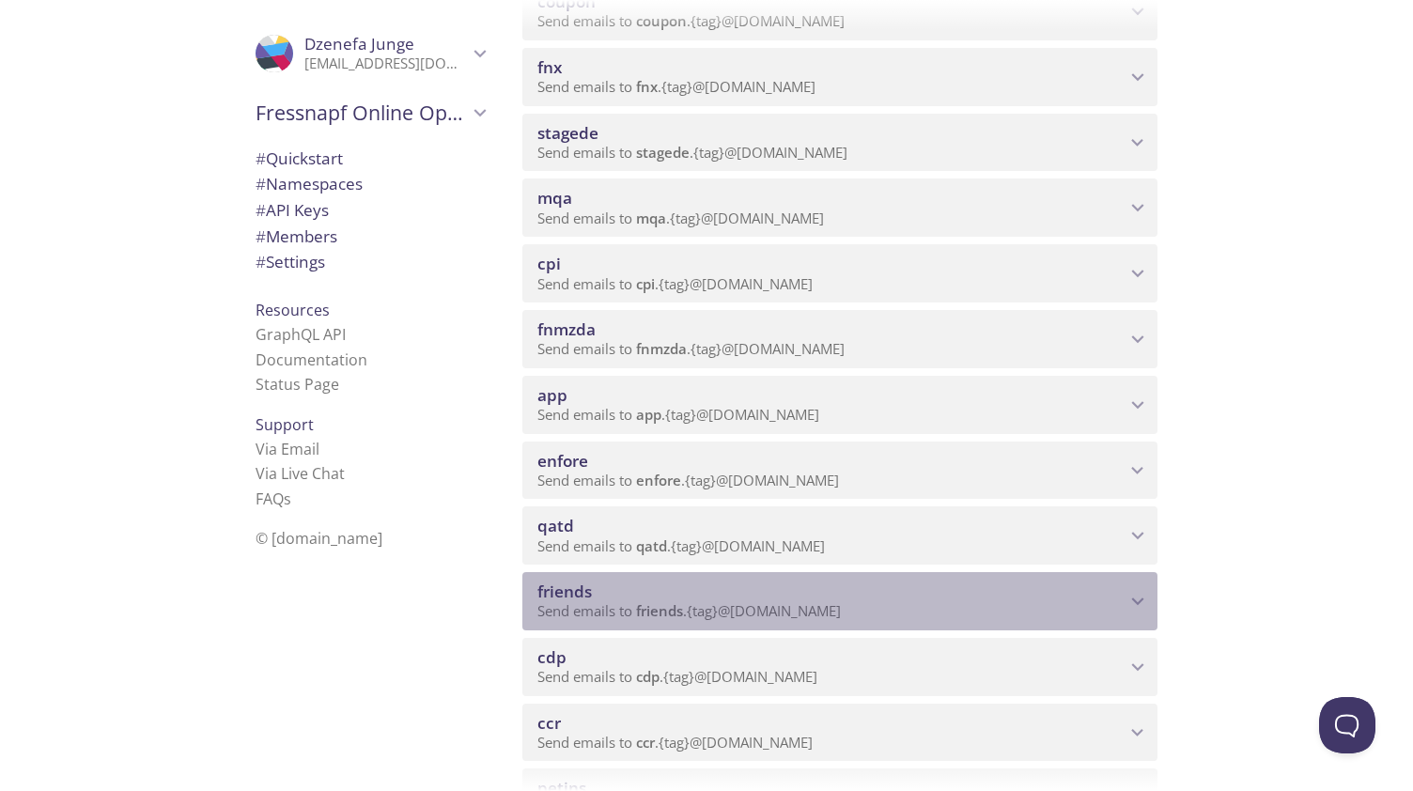
click at [1141, 604] on icon "friends namespace" at bounding box center [1138, 601] width 24 height 24
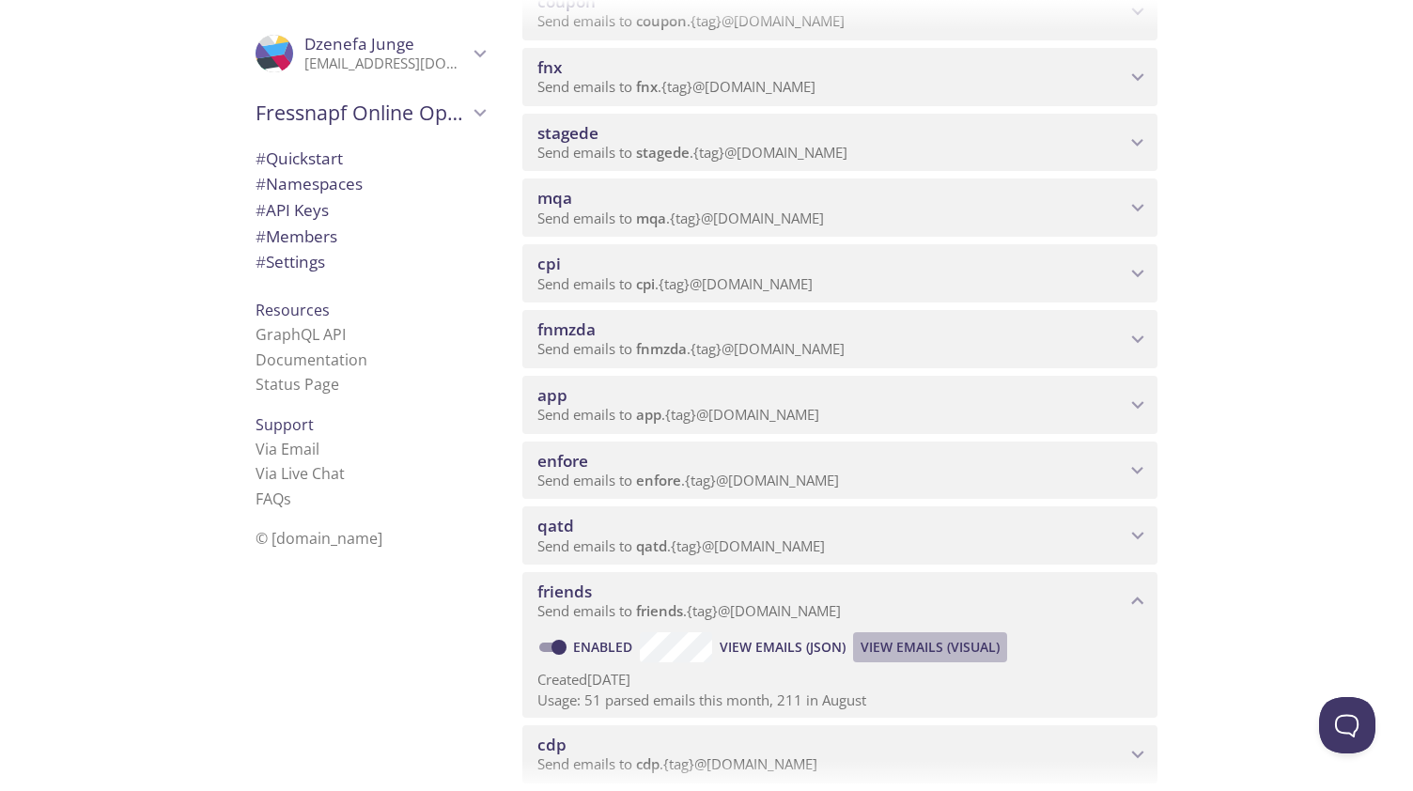
click at [908, 648] on span "View Emails (Visual)" at bounding box center [930, 647] width 139 height 23
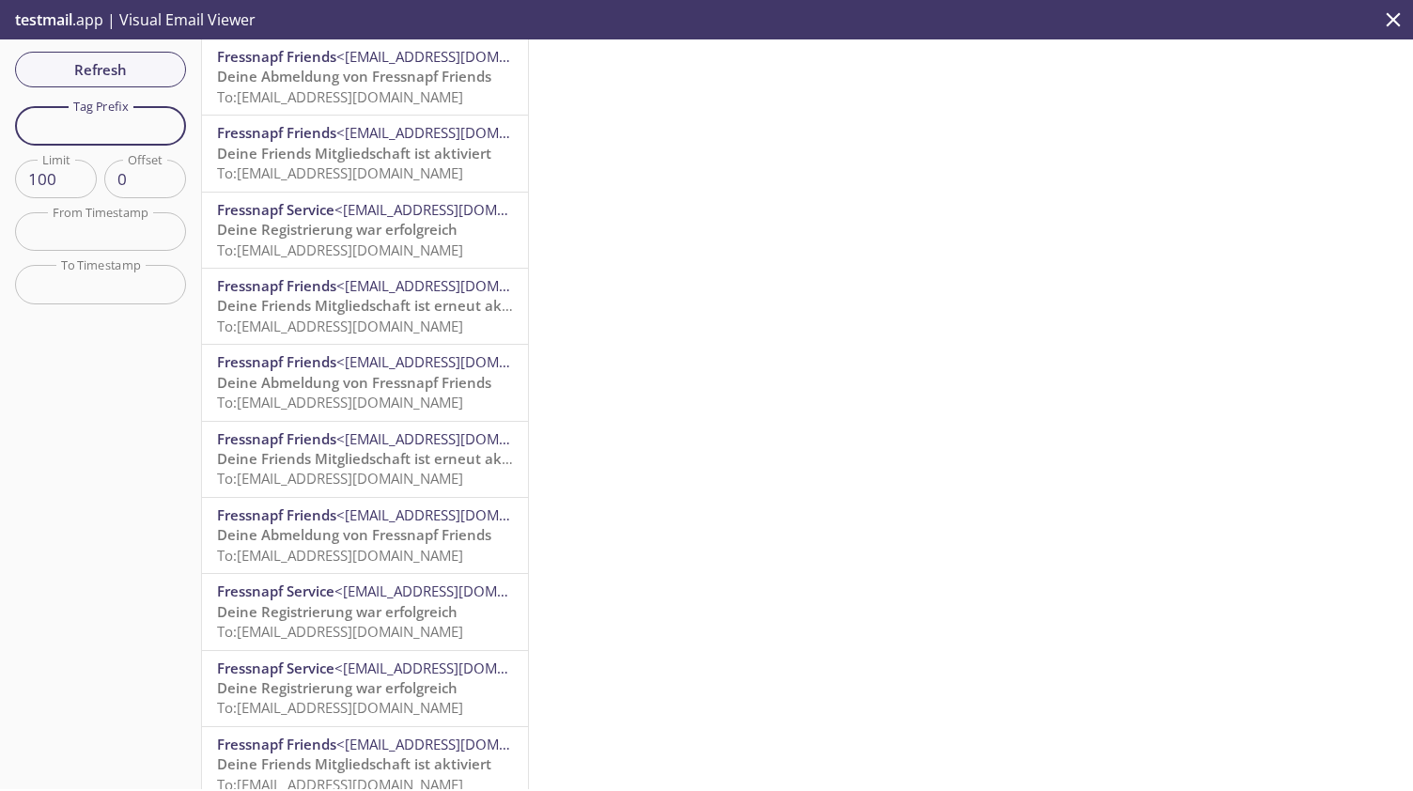
click at [77, 118] on input "text" at bounding box center [100, 125] width 171 height 39
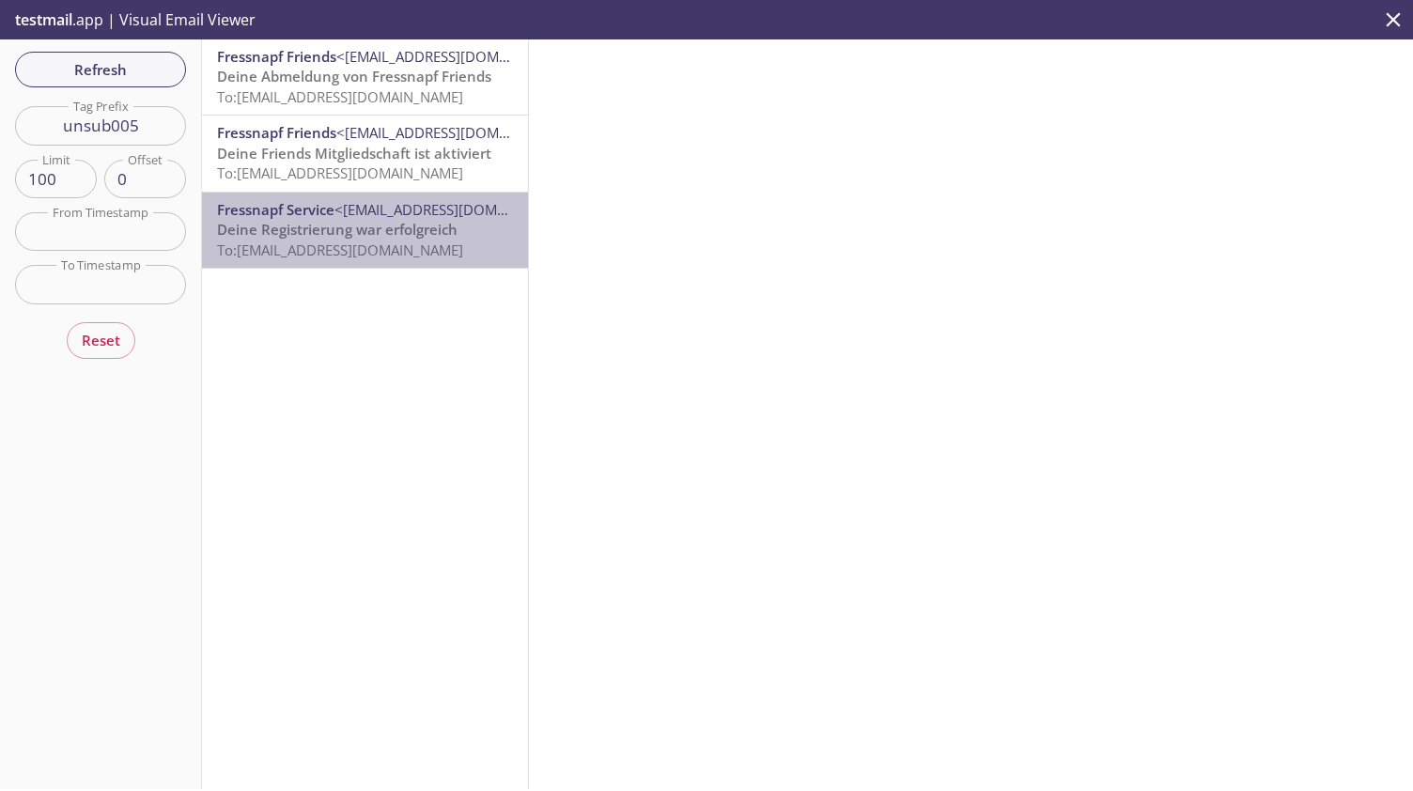
click at [390, 262] on div "Fressnapf Service <[EMAIL_ADDRESS][DOMAIN_NAME]> Deine Registrierung war erfolg…" at bounding box center [365, 230] width 326 height 75
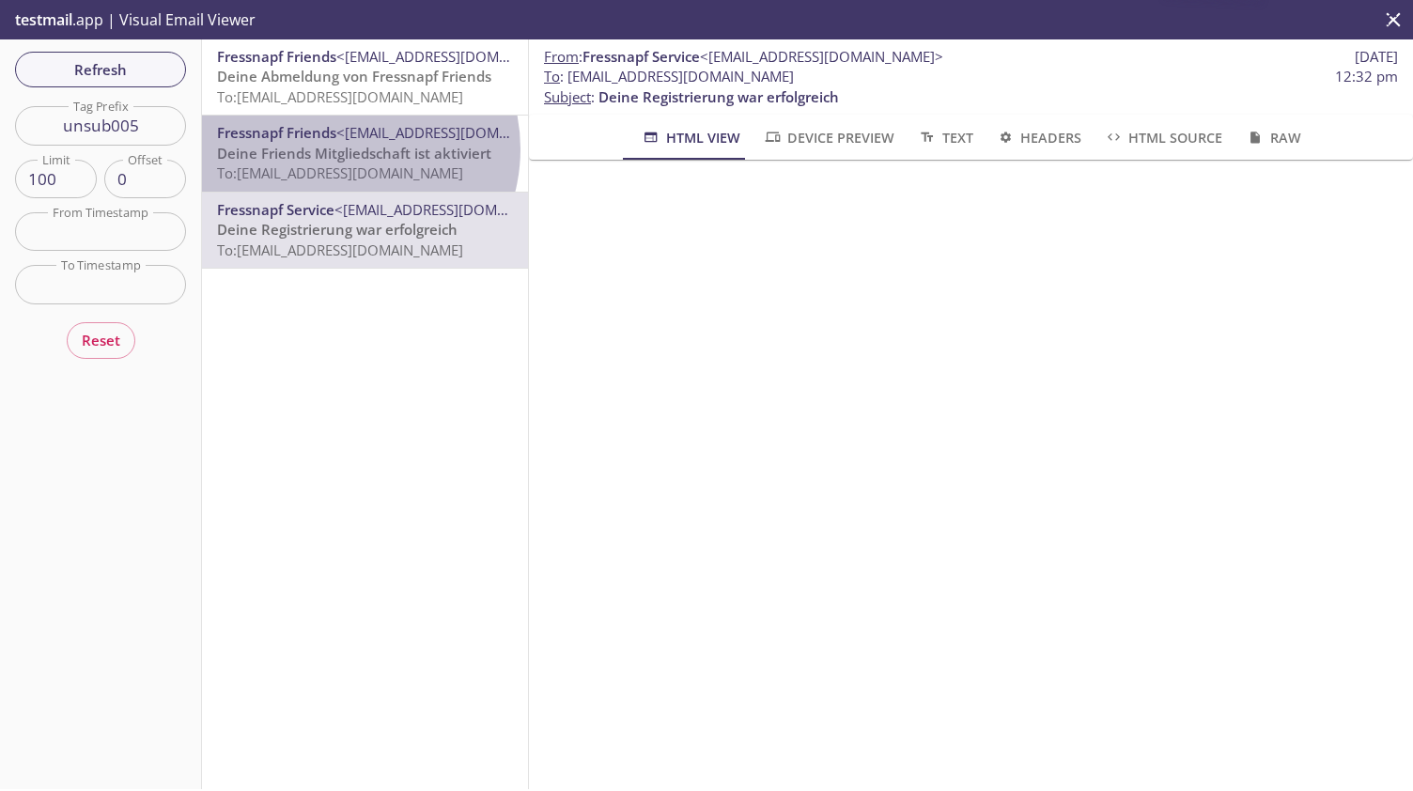
click at [342, 148] on span "Deine Friends Mitgliedschaft ist aktiviert" at bounding box center [354, 153] width 274 height 19
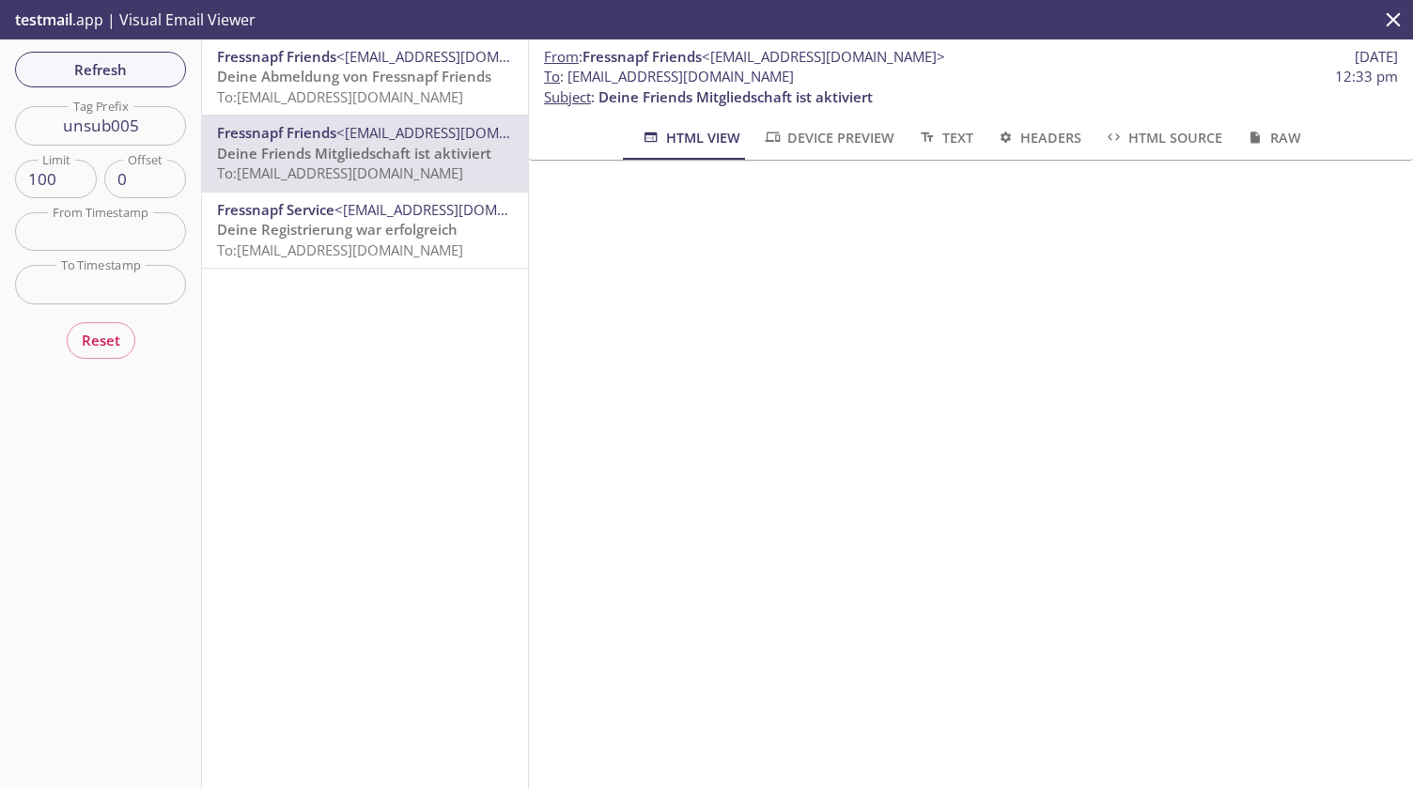
scroll to position [369, 0]
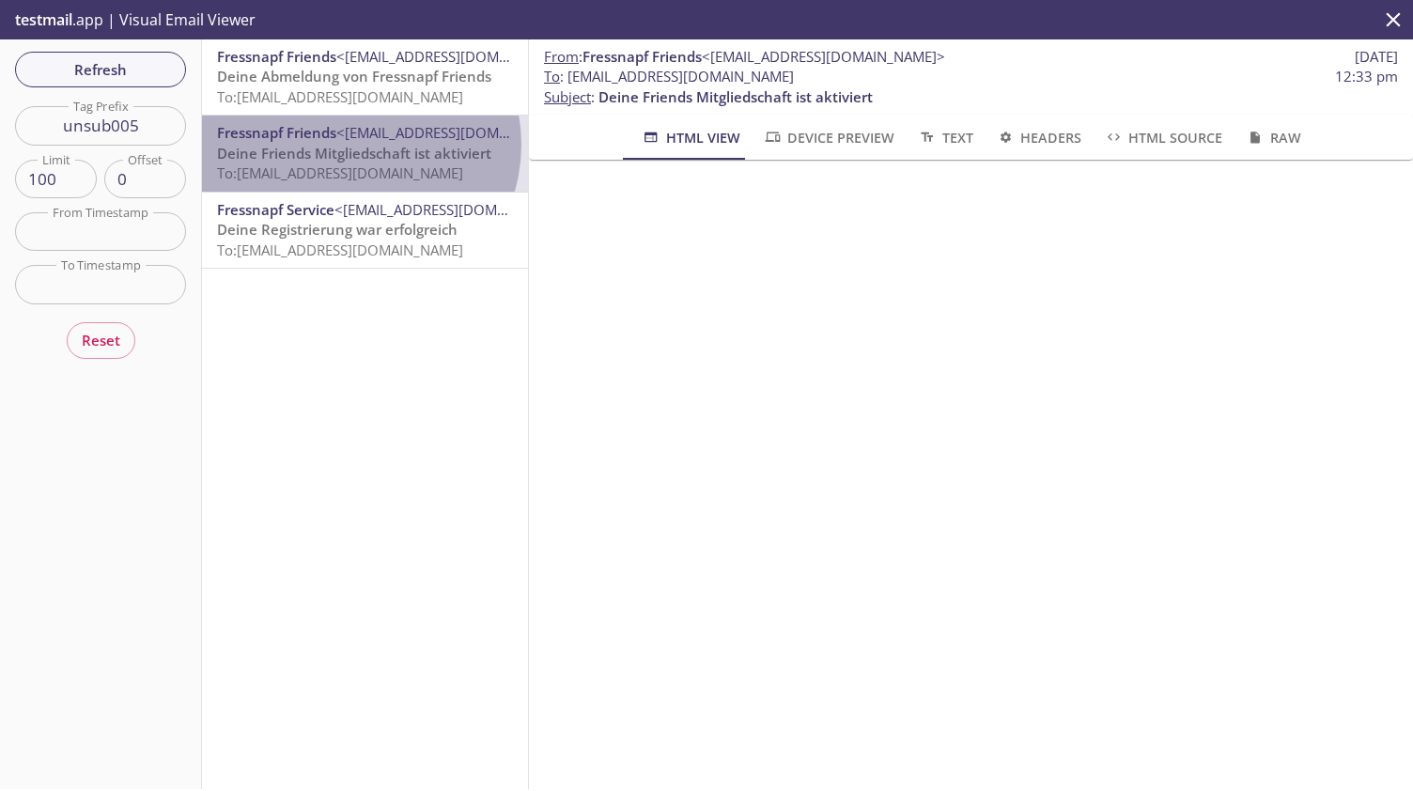
click at [354, 145] on span "Deine Friends Mitgliedschaft ist aktiviert" at bounding box center [354, 153] width 274 height 19
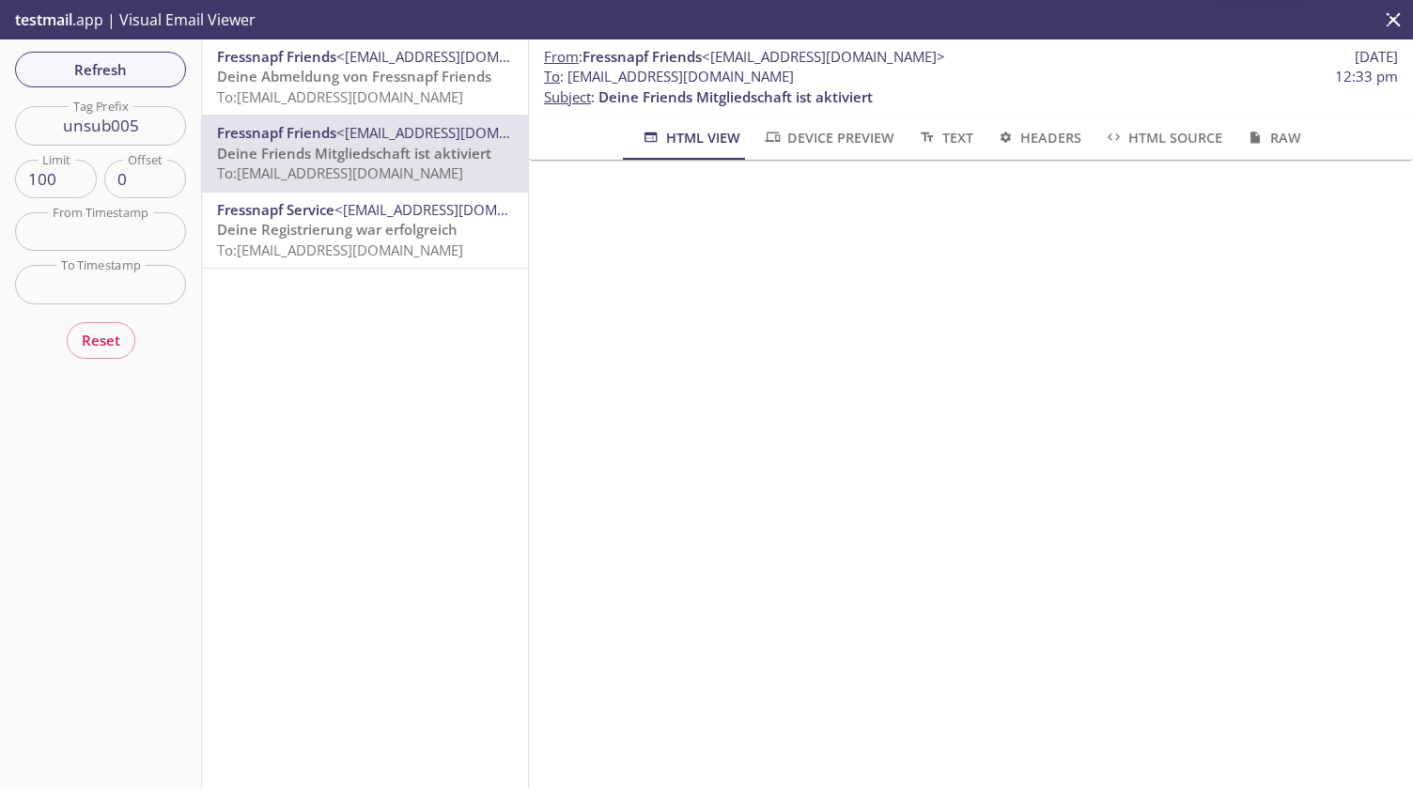
scroll to position [324, 0]
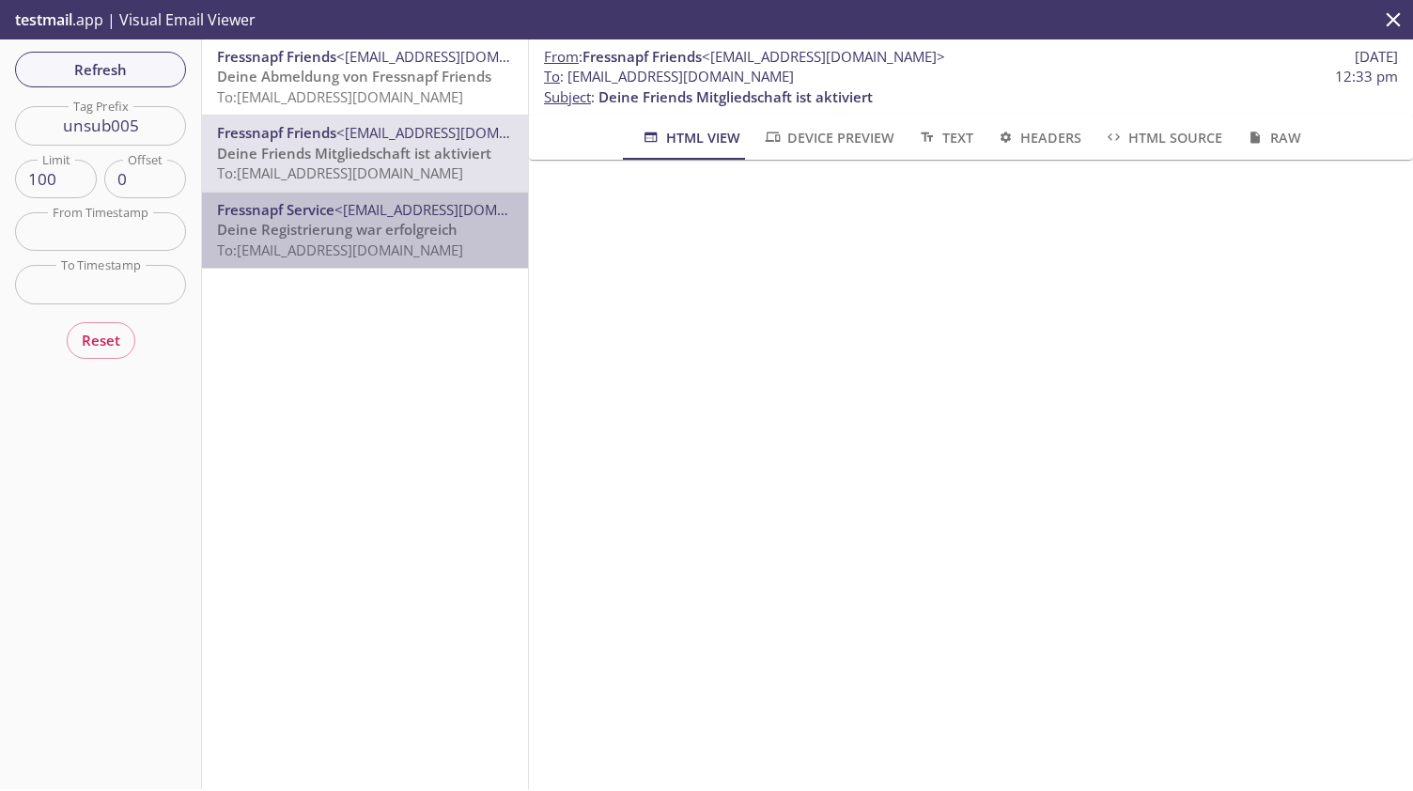
click at [367, 251] on span "To: [EMAIL_ADDRESS][DOMAIN_NAME]" at bounding box center [340, 250] width 246 height 19
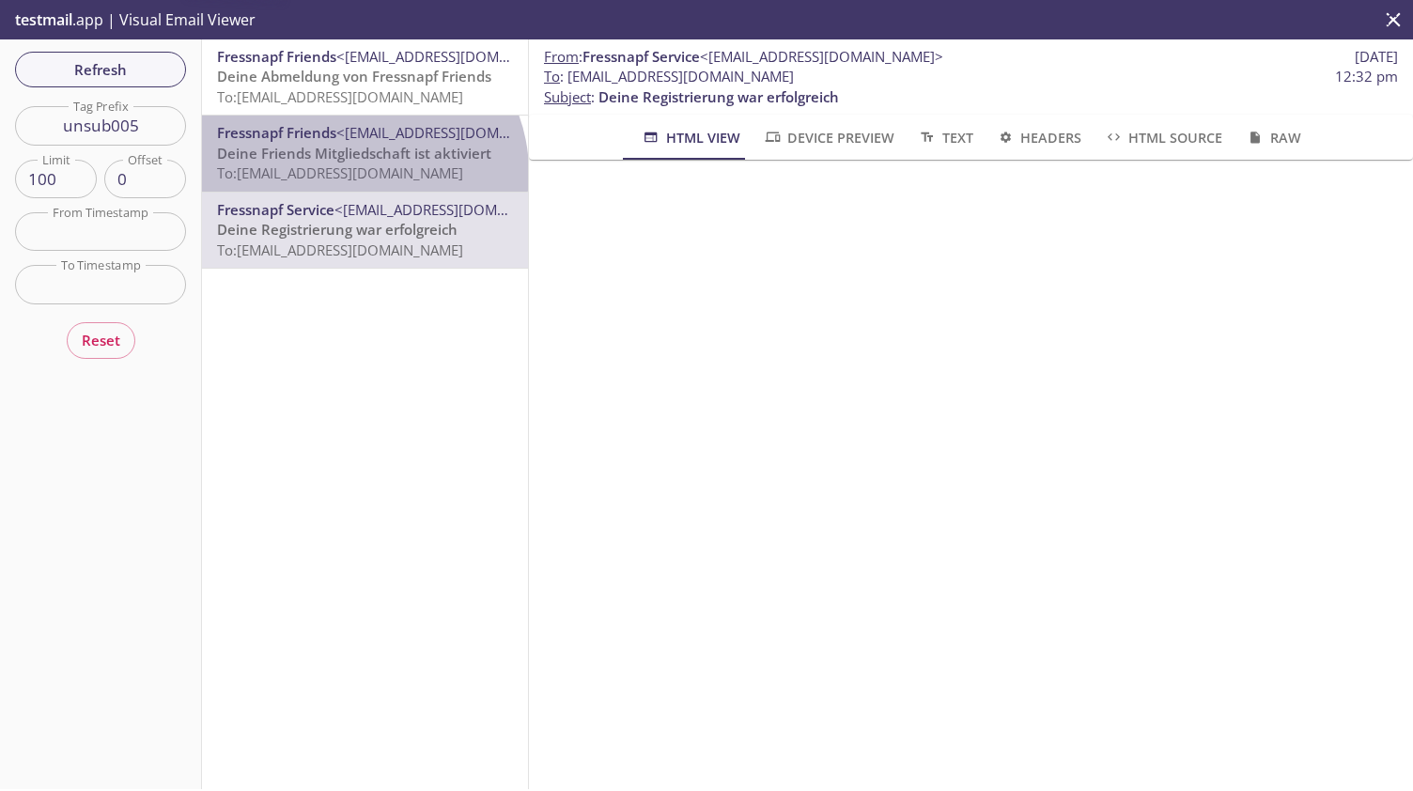
click at [360, 172] on span "To: [EMAIL_ADDRESS][DOMAIN_NAME]" at bounding box center [340, 172] width 246 height 19
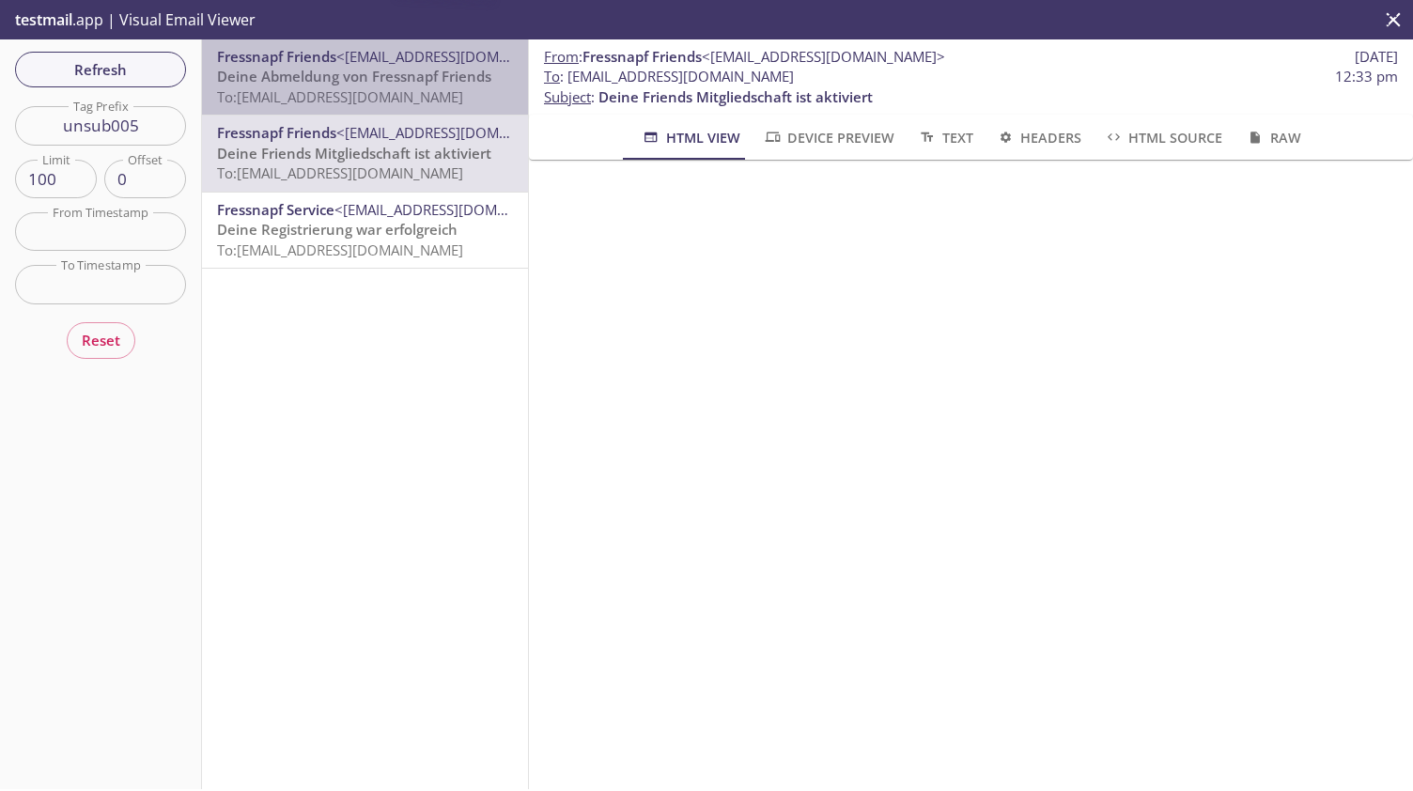
click at [372, 95] on span "To: [EMAIL_ADDRESS][DOMAIN_NAME]" at bounding box center [340, 96] width 246 height 19
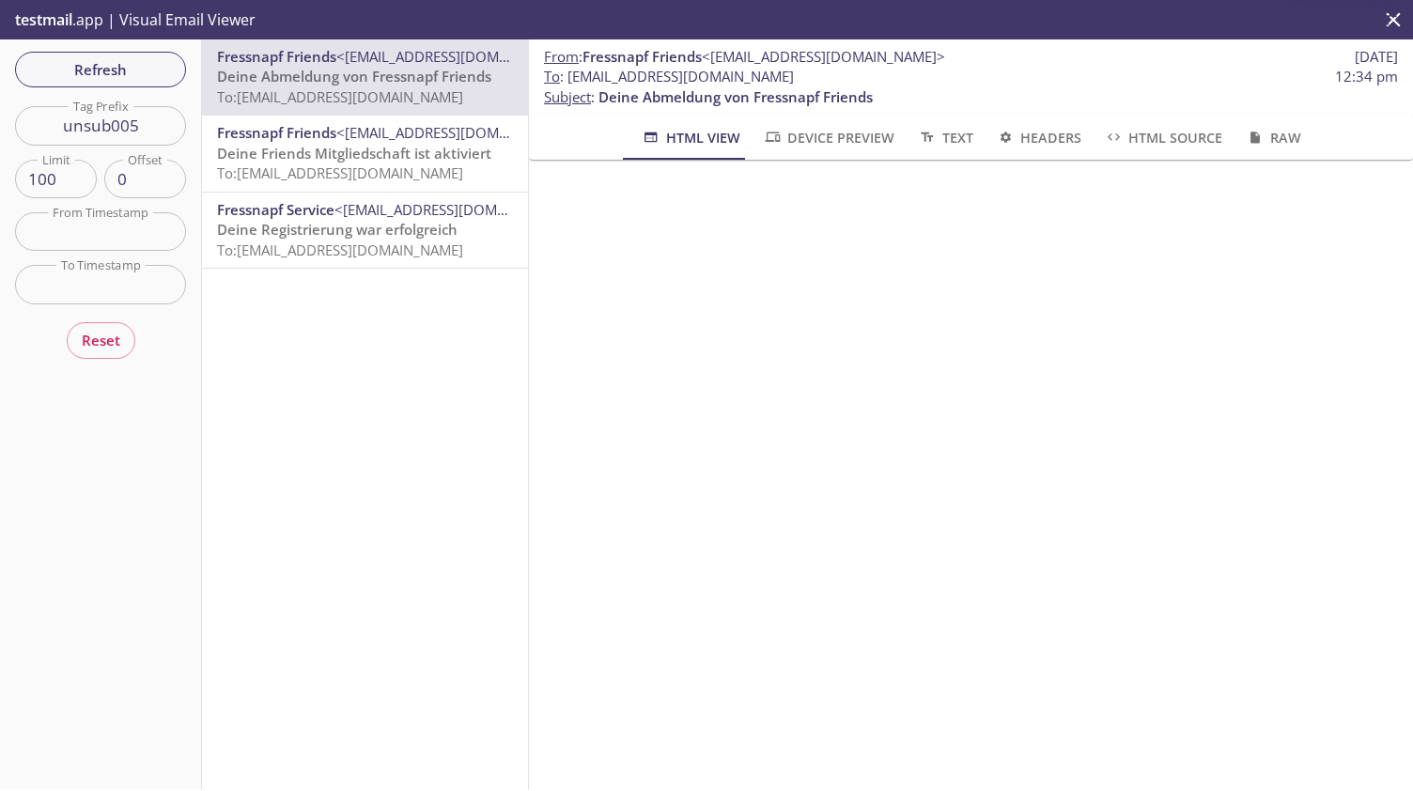
scroll to position [287, 0]
click at [149, 69] on span "Refresh" at bounding box center [100, 69] width 141 height 24
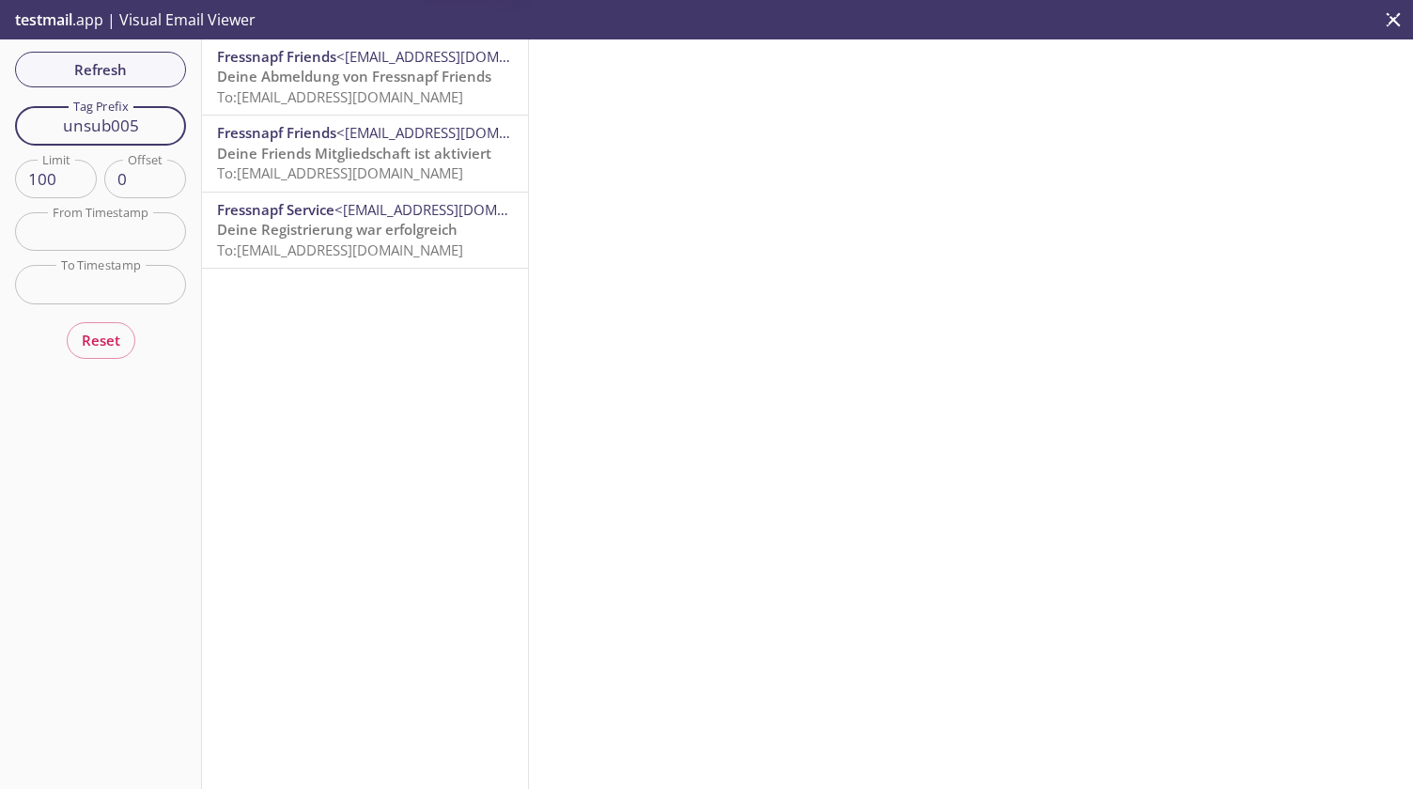
click at [154, 122] on input "unsub005" at bounding box center [100, 125] width 171 height 39
type input "unsub003"
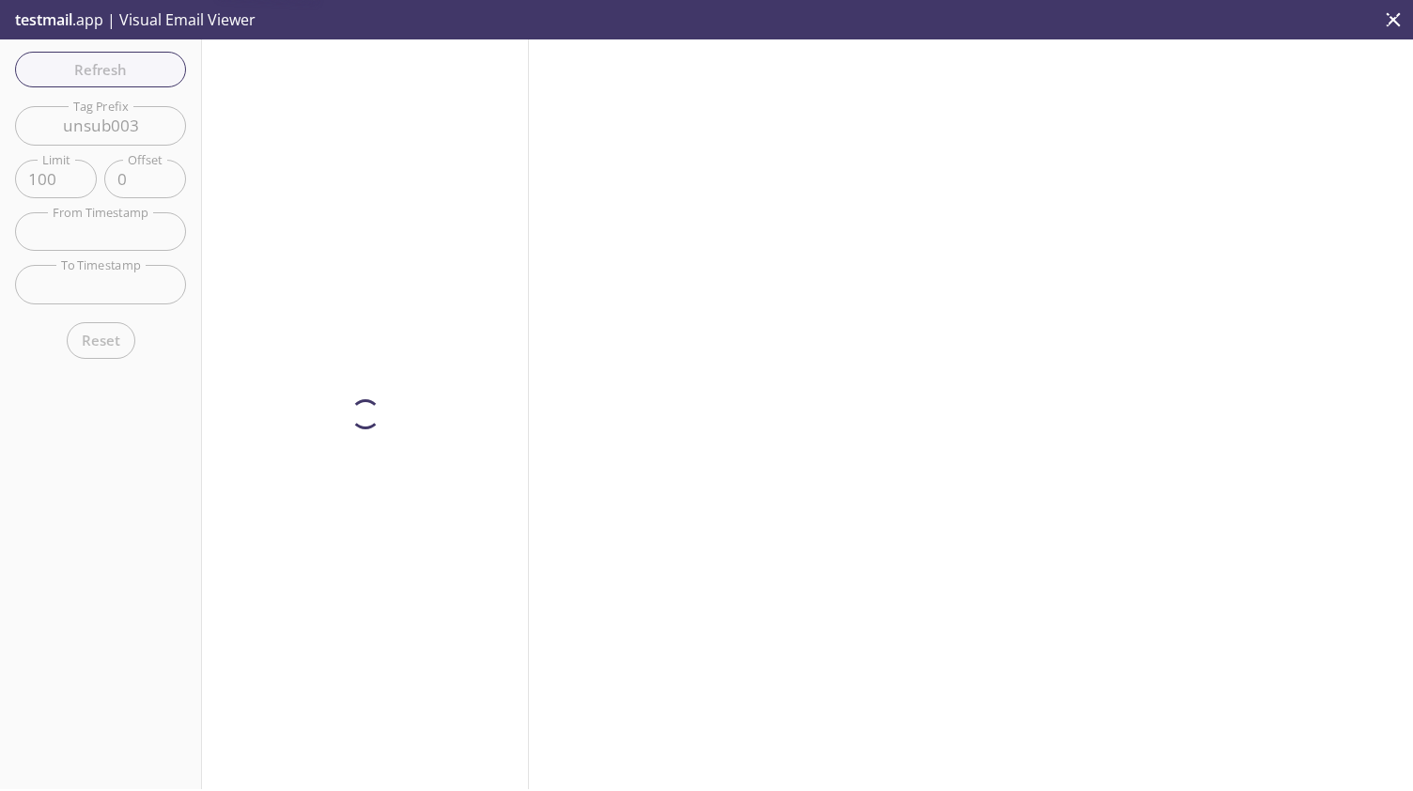
click at [160, 78] on div "Refresh Filters Tag Prefix unsub003 Tag Prefix Limit 100 Limit Offset 0 Offset …" at bounding box center [101, 414] width 202 height 750
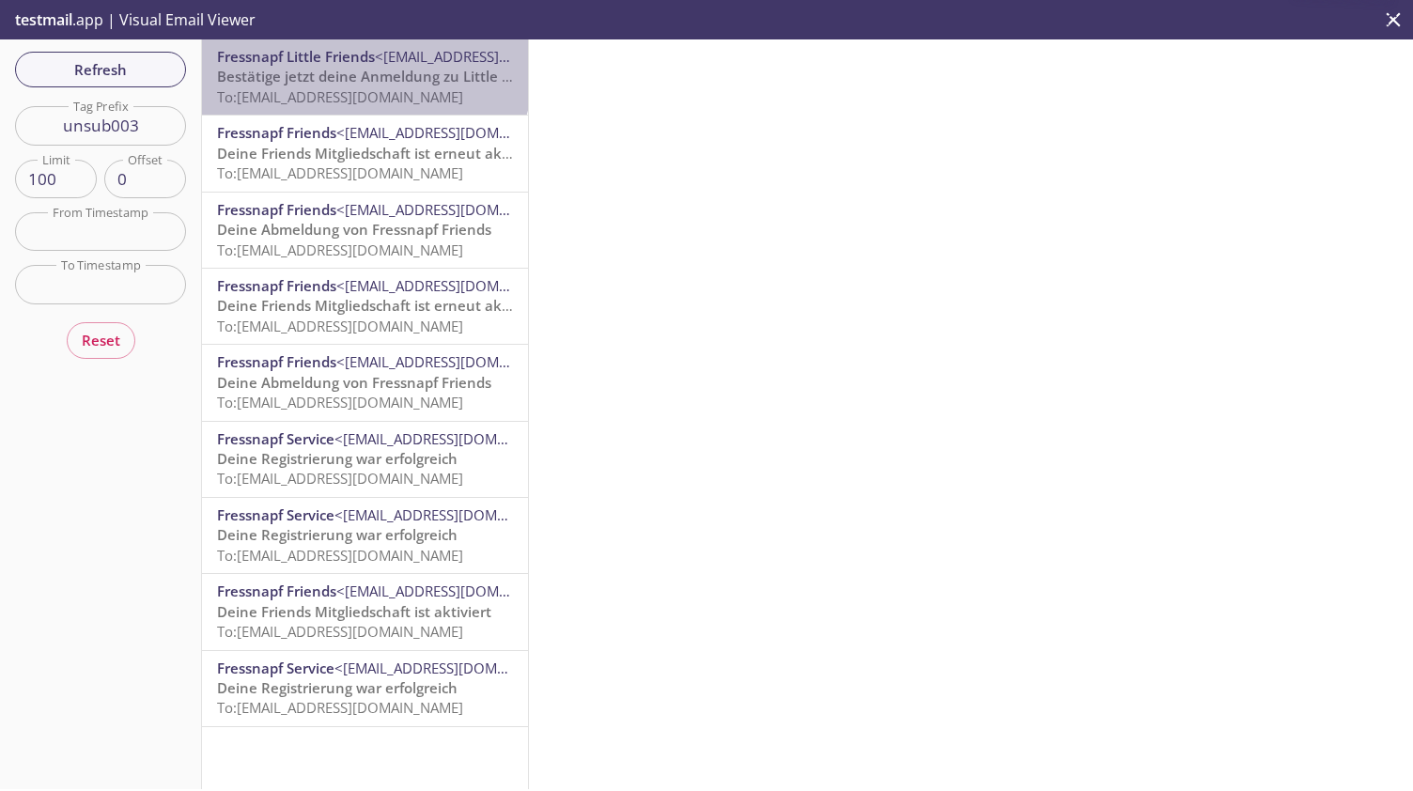
click at [364, 70] on span "Bestätige jetzt deine Anmeldung zu Little Friends" at bounding box center [384, 76] width 334 height 19
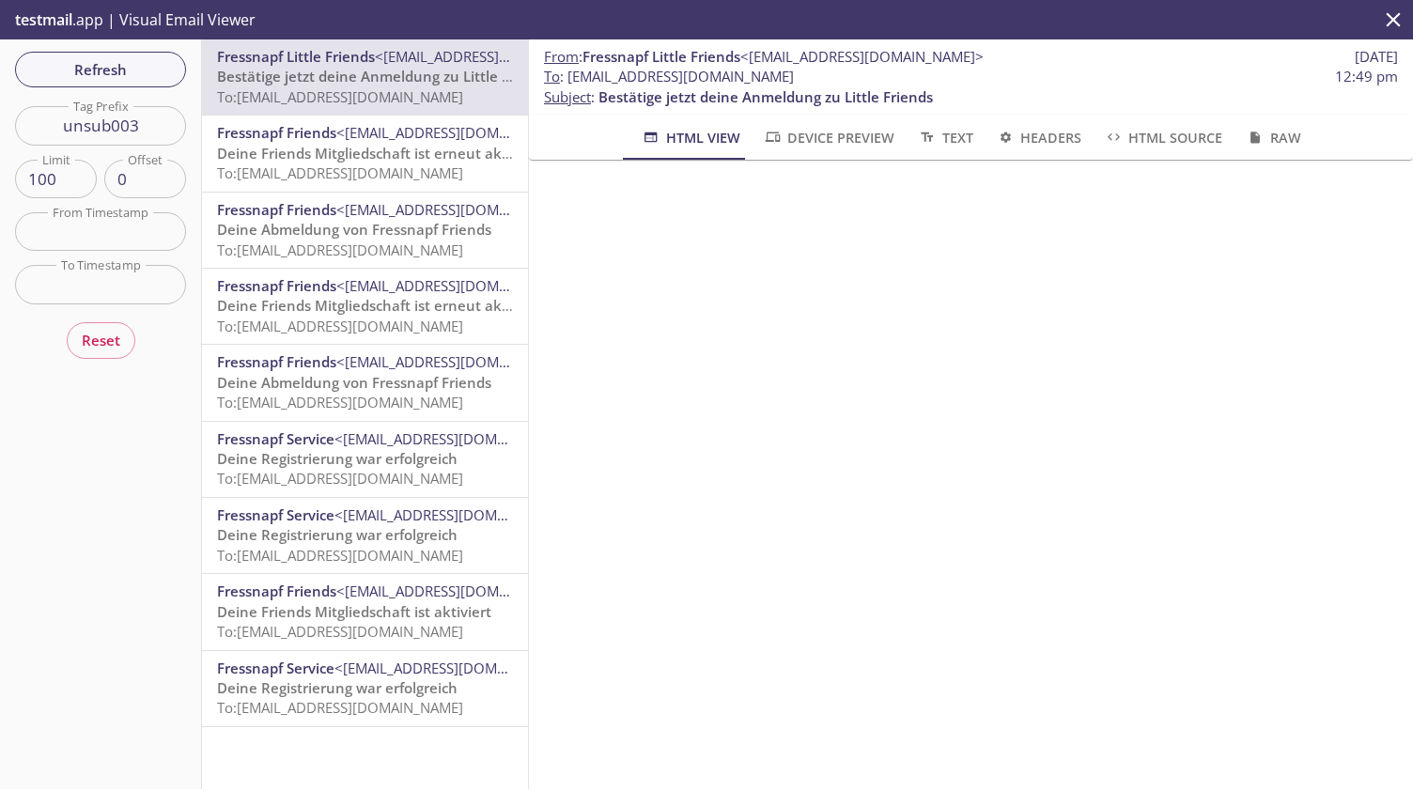
scroll to position [246, 0]
click at [149, 67] on span "Refresh" at bounding box center [100, 69] width 141 height 24
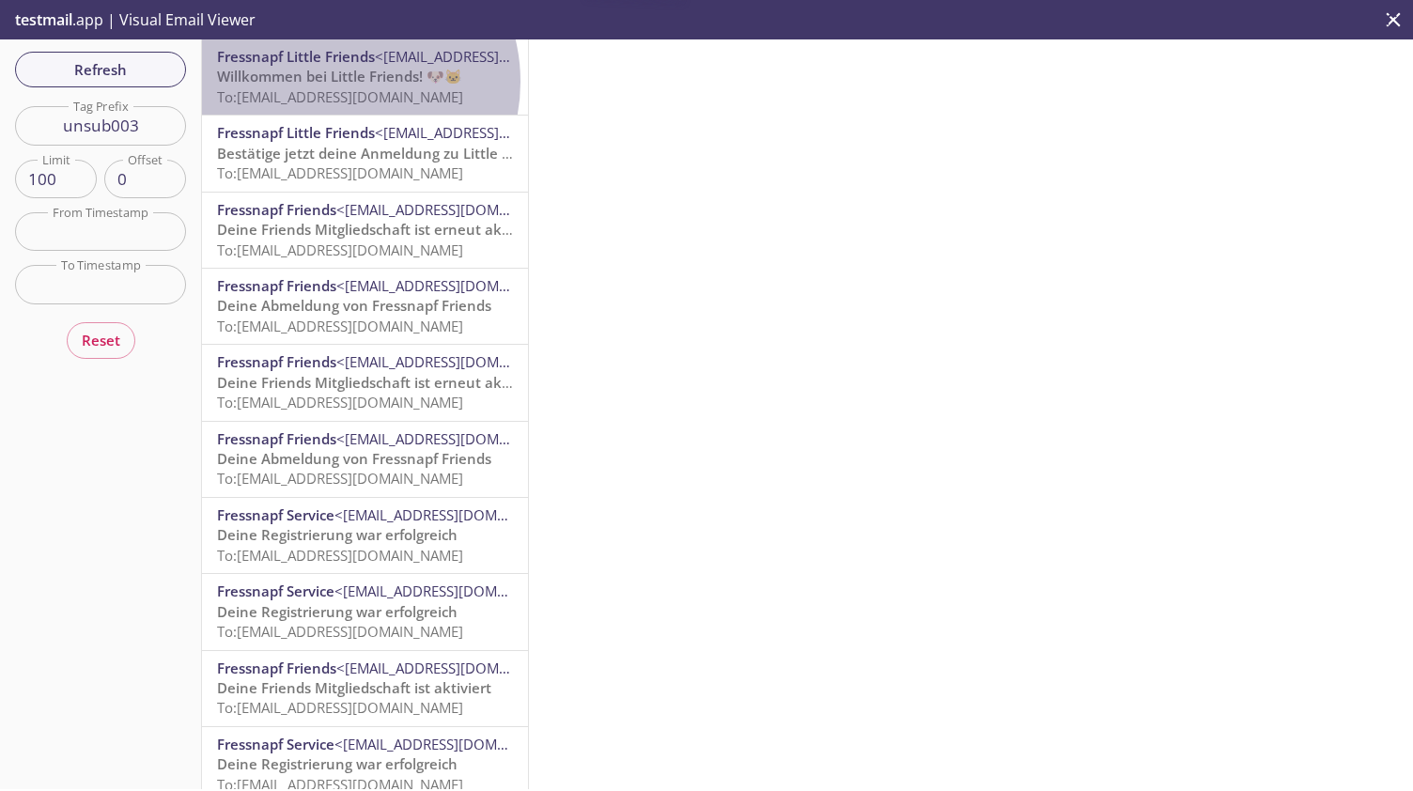
click at [340, 82] on span "Willkommen bei Little Friends! 🐶🐱" at bounding box center [339, 76] width 245 height 19
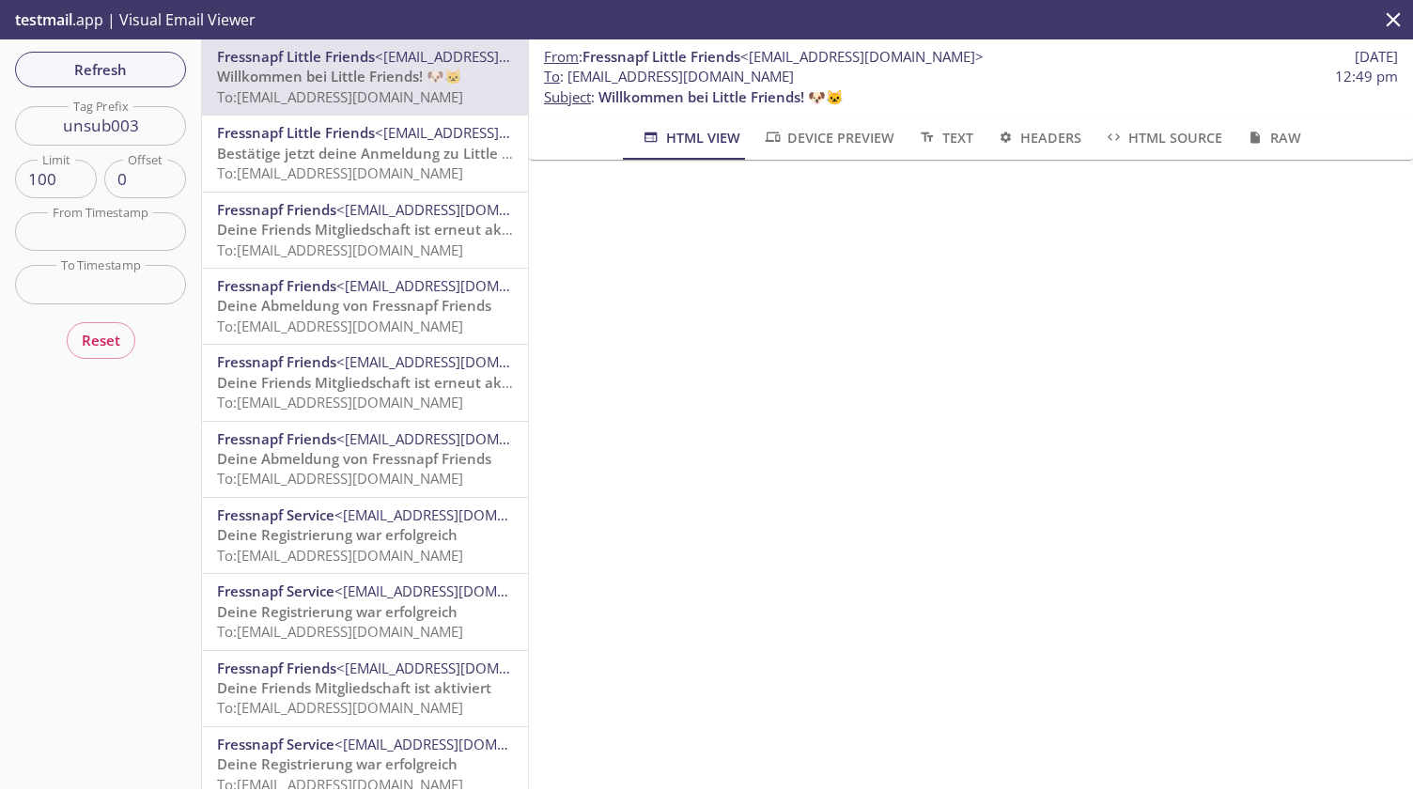
click at [383, 243] on span "To: [EMAIL_ADDRESS][DOMAIN_NAME]" at bounding box center [340, 250] width 246 height 19
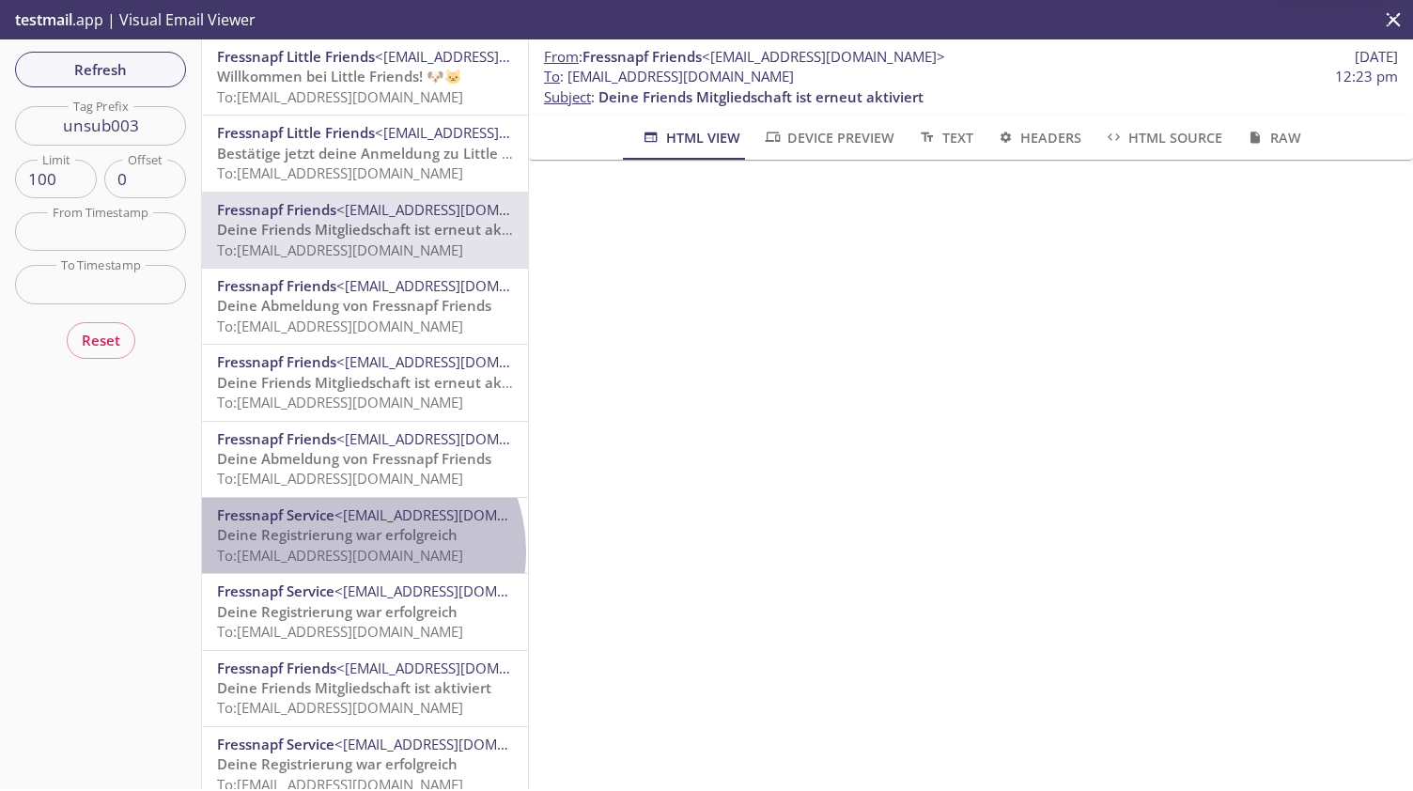
click at [359, 551] on span "To: [EMAIL_ADDRESS][DOMAIN_NAME]" at bounding box center [340, 555] width 246 height 19
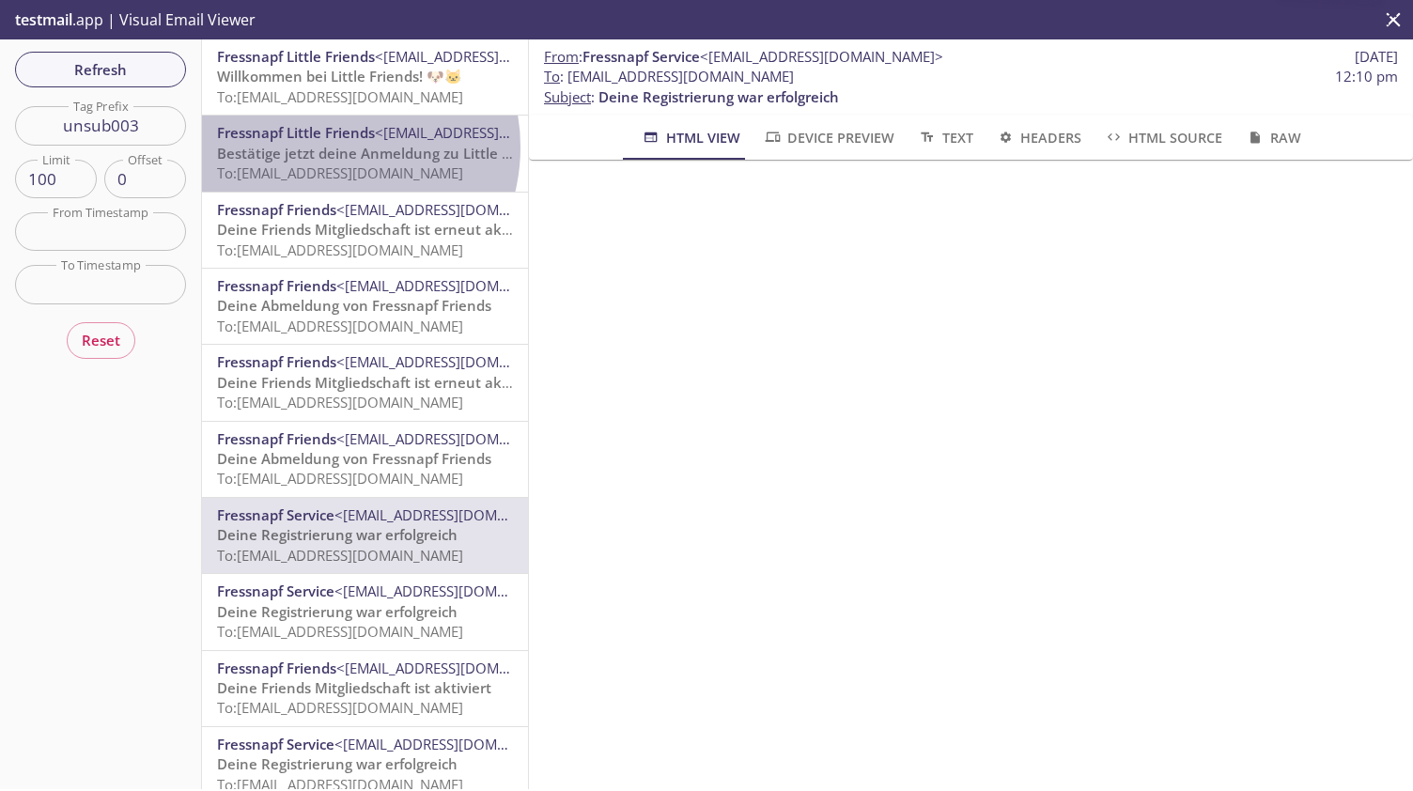
click at [326, 147] on span "Bestätige jetzt deine Anmeldung zu Little Friends" at bounding box center [384, 153] width 334 height 19
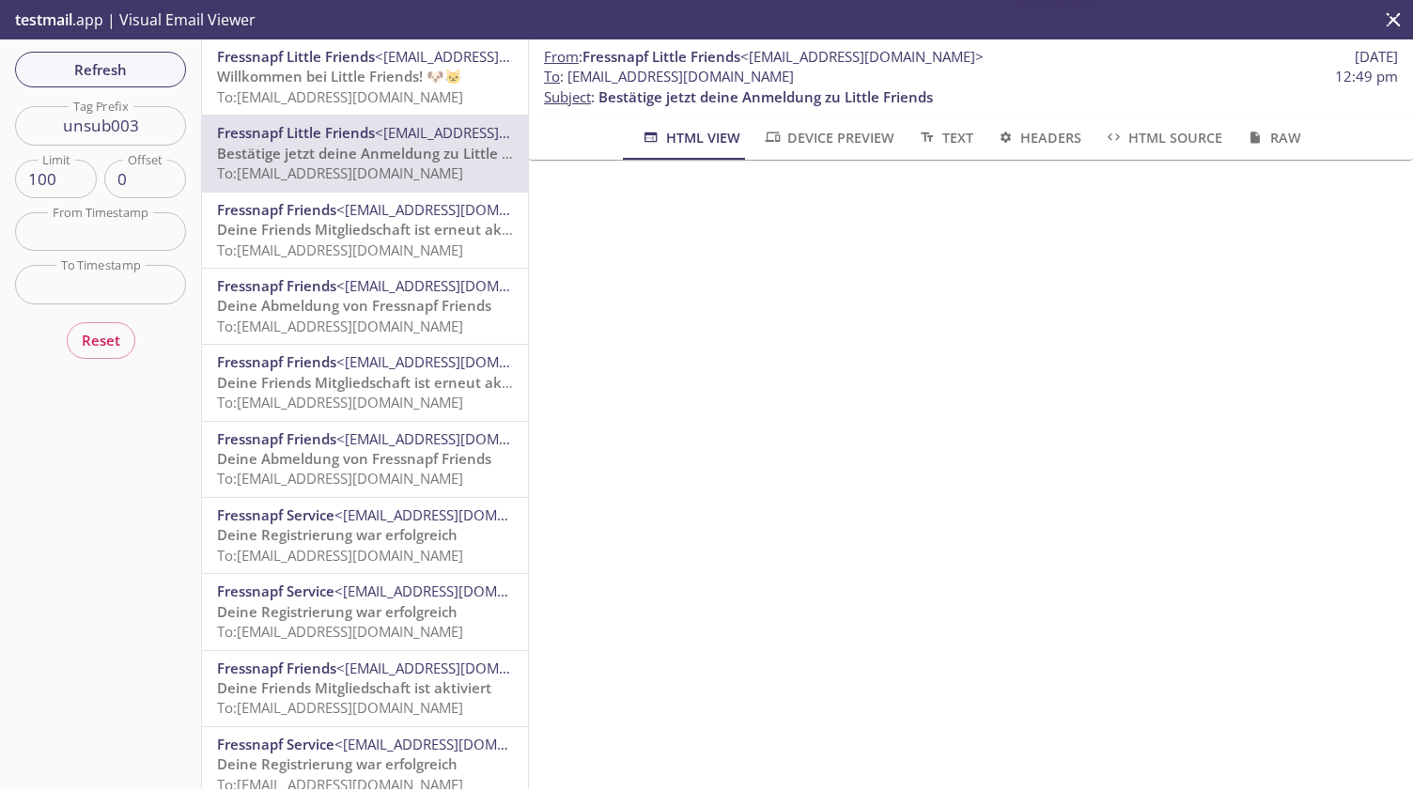
click at [366, 87] on span "To: [EMAIL_ADDRESS][DOMAIN_NAME]" at bounding box center [340, 96] width 246 height 19
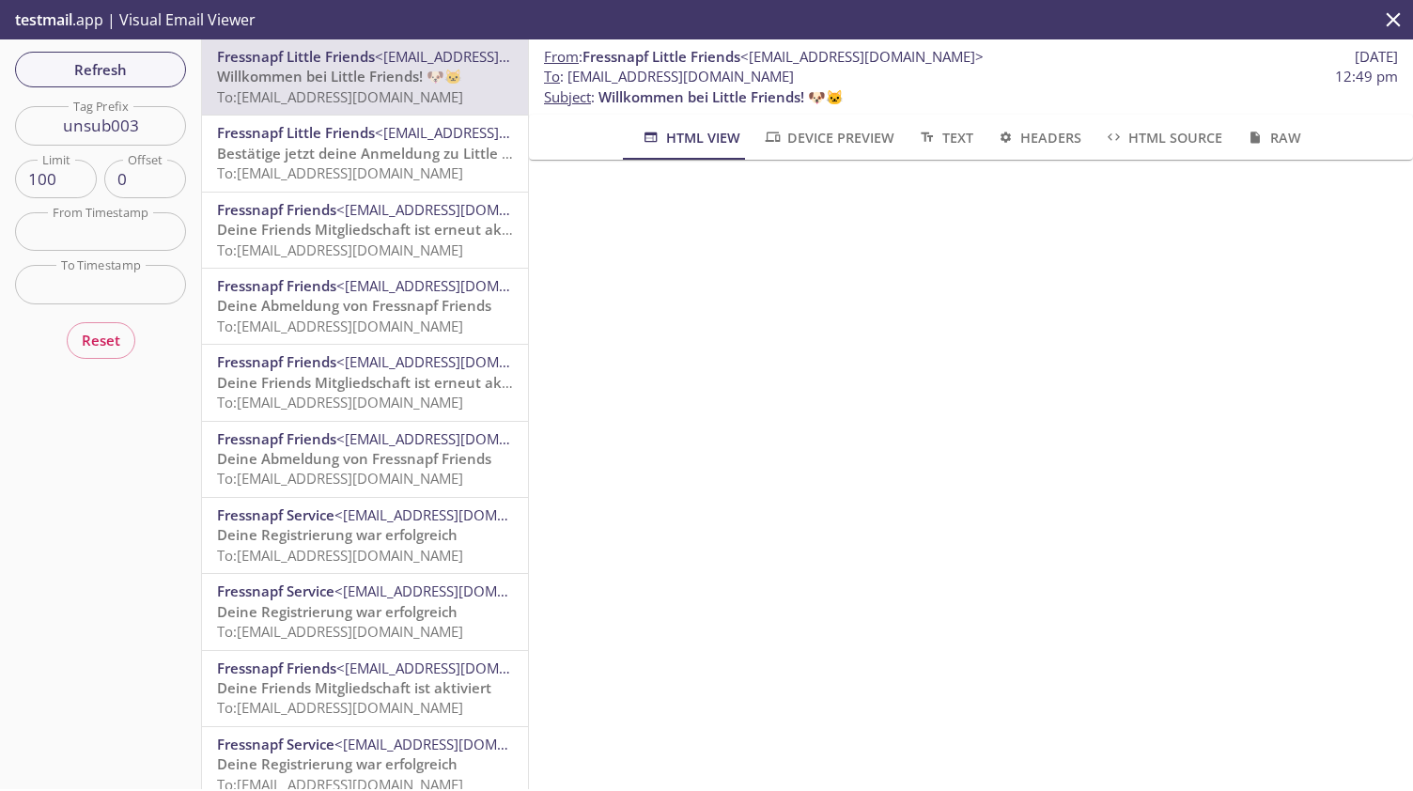
scroll to position [869, 0]
click at [84, 68] on span "Refresh" at bounding box center [100, 69] width 141 height 24
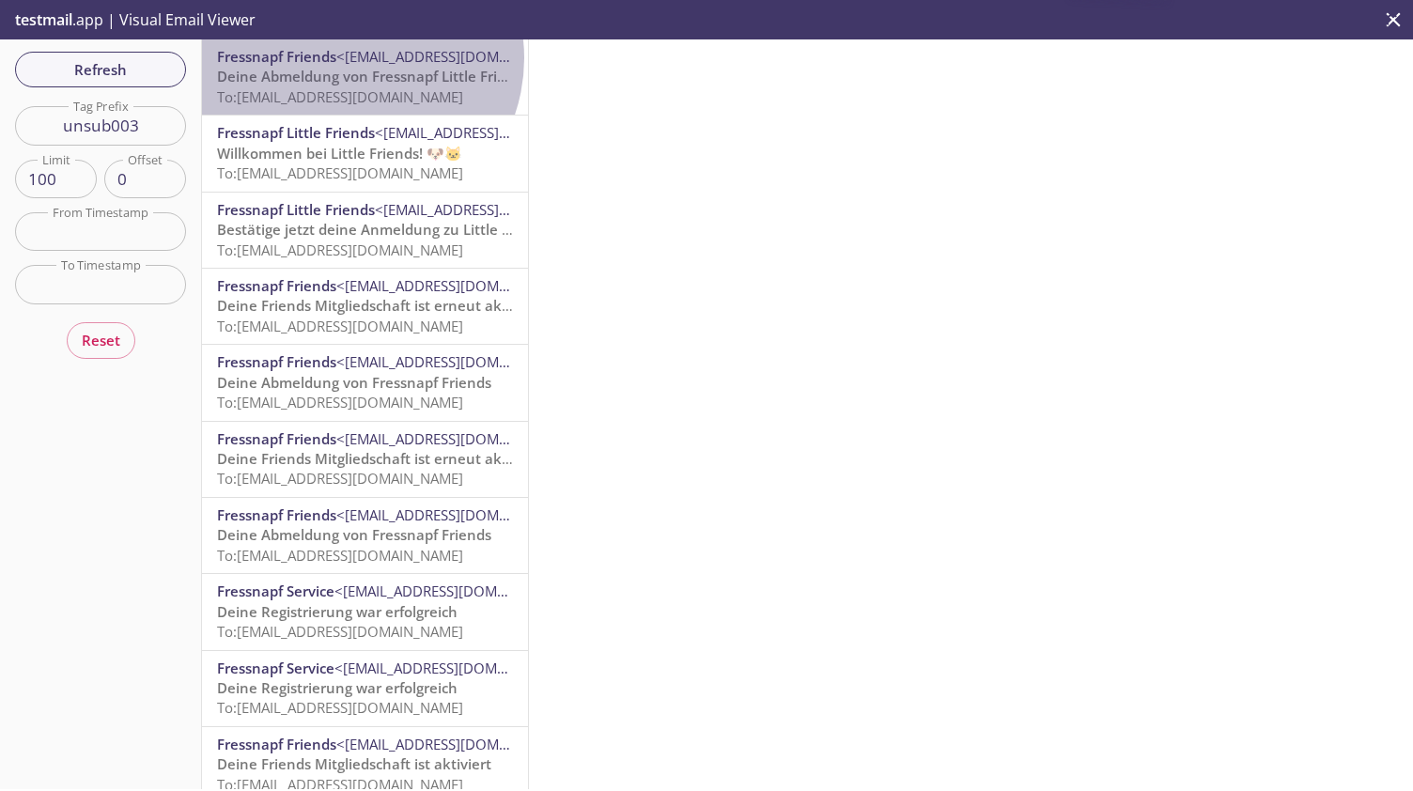
click at [349, 58] on span "<[EMAIL_ADDRESS][DOMAIN_NAME]>" at bounding box center [457, 56] width 243 height 19
